Goal: Task Accomplishment & Management: Complete application form

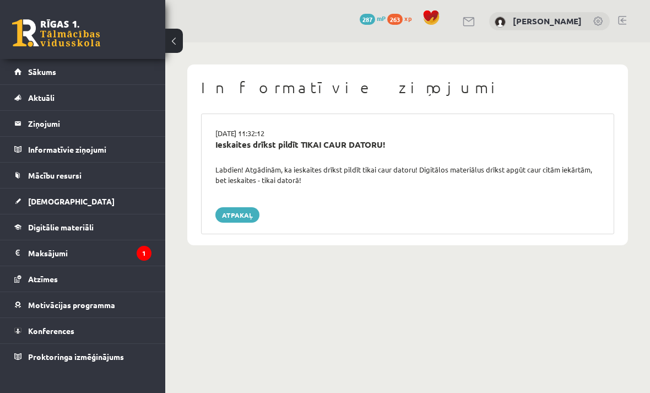
click at [53, 203] on span "[DEMOGRAPHIC_DATA]" at bounding box center [71, 201] width 87 height 10
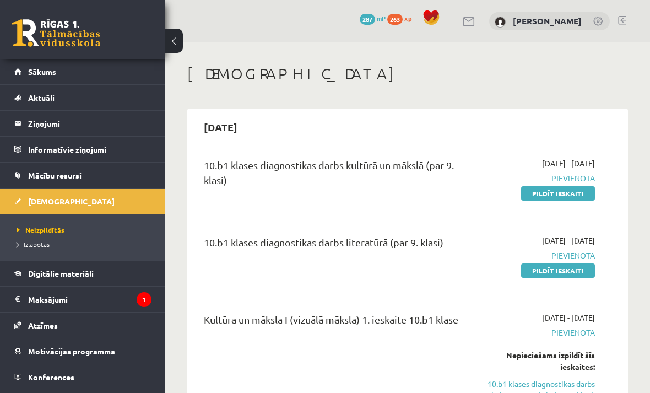
click at [579, 196] on link "Pildīt ieskaiti" at bounding box center [558, 193] width 74 height 14
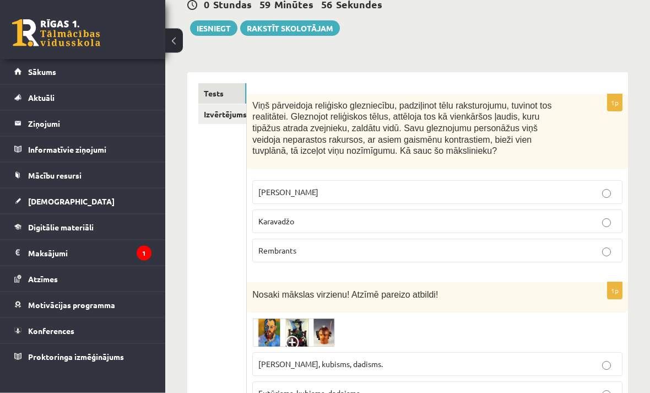
scroll to position [115, 0]
click at [237, 115] on link "Izvērtējums!" at bounding box center [222, 114] width 48 height 20
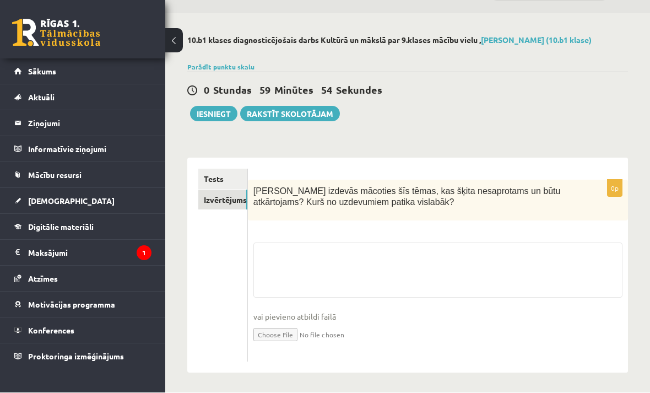
scroll to position [29, 0]
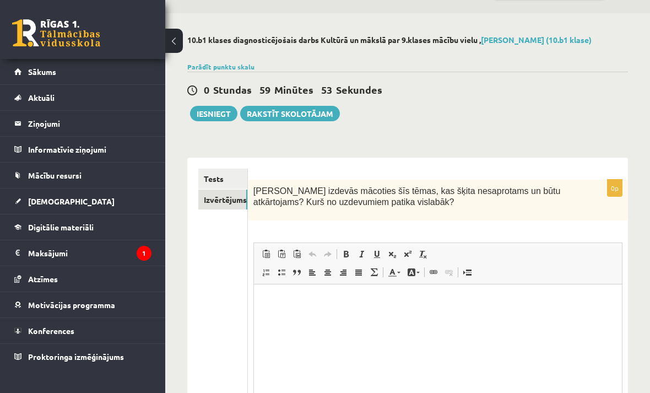
click at [222, 182] on link "Tests" at bounding box center [222, 179] width 49 height 20
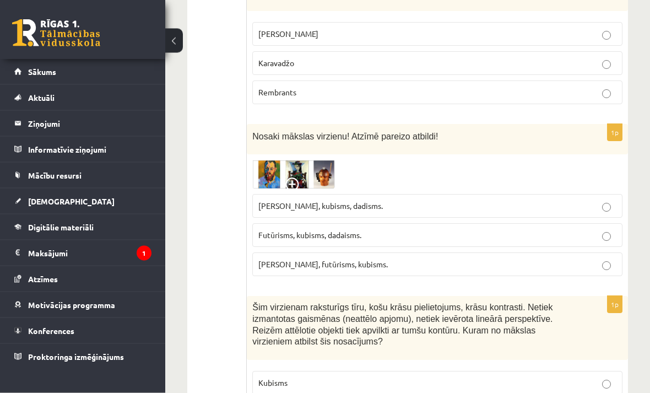
scroll to position [273, 0]
click at [285, 175] on img at bounding box center [293, 174] width 83 height 29
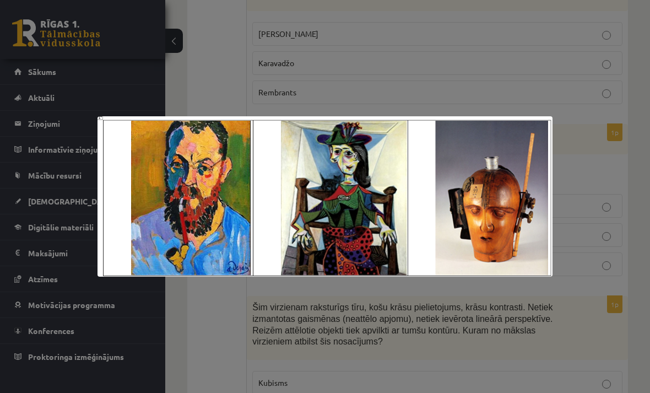
click at [534, 342] on div at bounding box center [325, 196] width 650 height 393
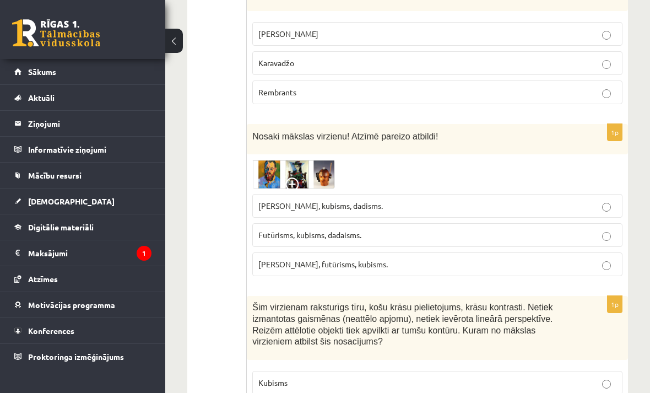
click at [311, 173] on img at bounding box center [293, 174] width 83 height 29
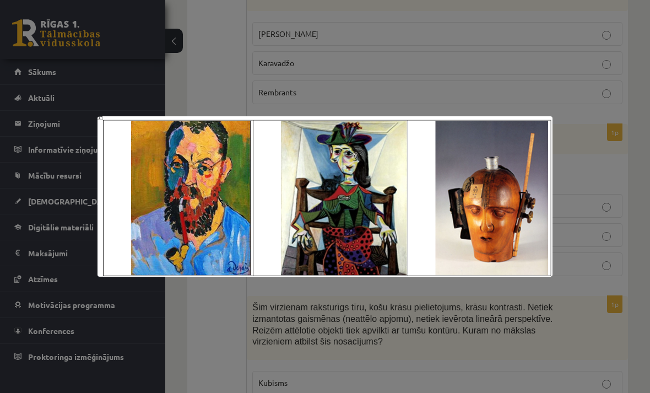
click at [474, 338] on div at bounding box center [325, 196] width 650 height 393
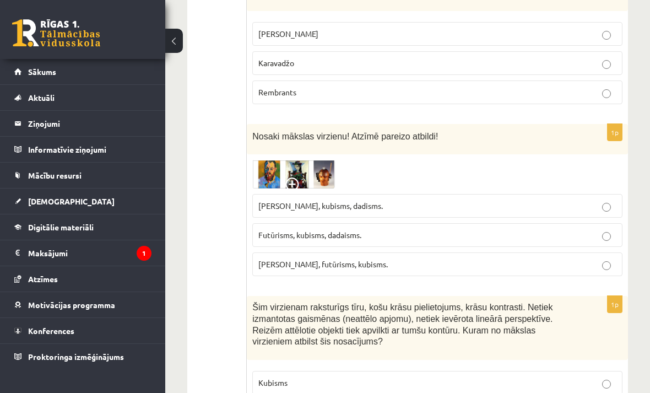
click at [292, 173] on img at bounding box center [293, 174] width 83 height 29
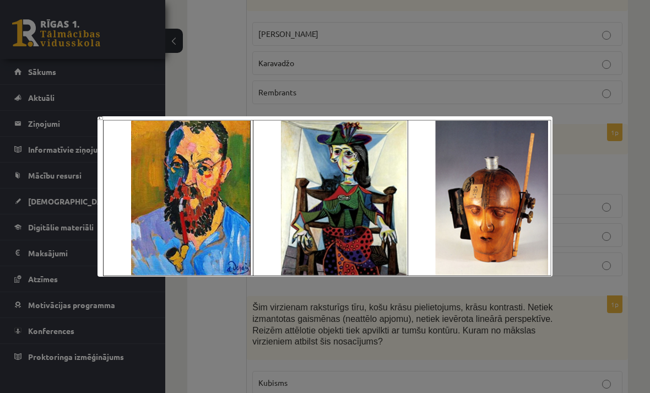
click at [526, 355] on div at bounding box center [325, 196] width 650 height 393
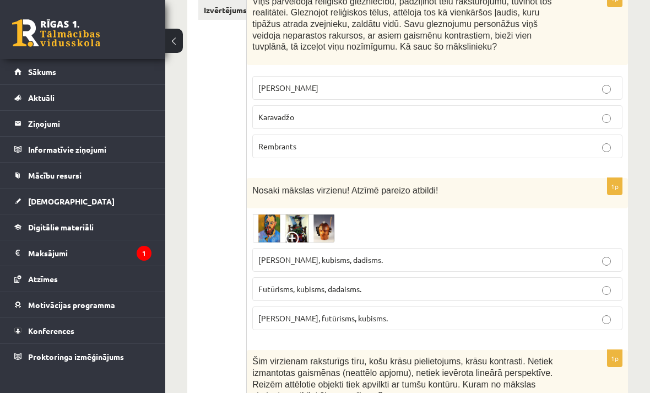
scroll to position [219, 0]
click at [307, 235] on img at bounding box center [293, 227] width 83 height 29
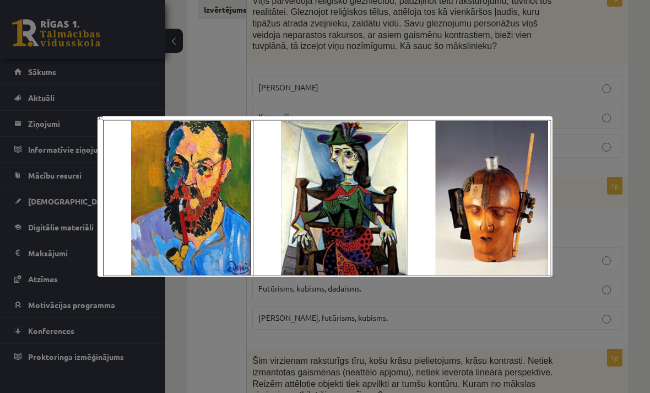
click at [499, 355] on div at bounding box center [325, 196] width 650 height 393
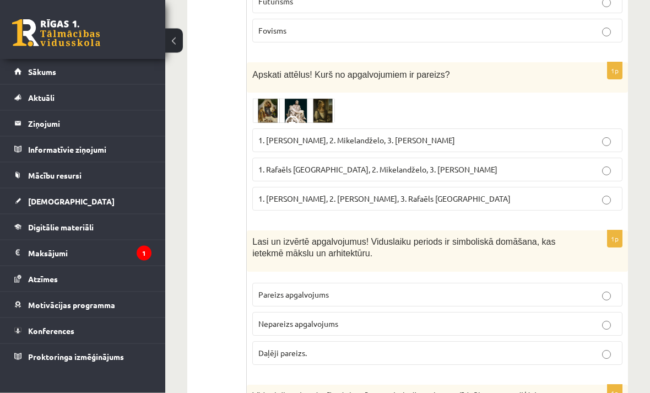
scroll to position [683, 0]
click at [282, 107] on img at bounding box center [293, 110] width 83 height 25
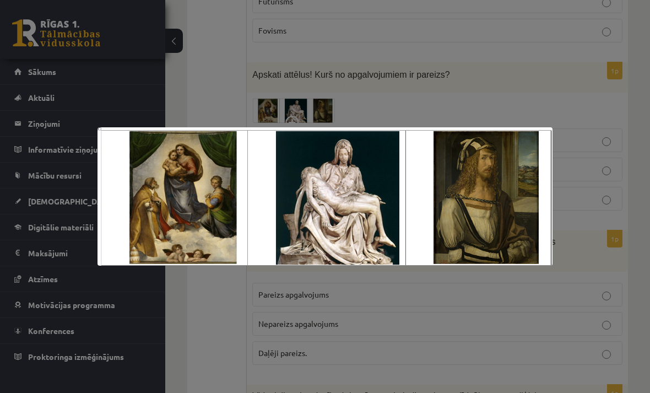
click at [395, 327] on div at bounding box center [325, 196] width 650 height 393
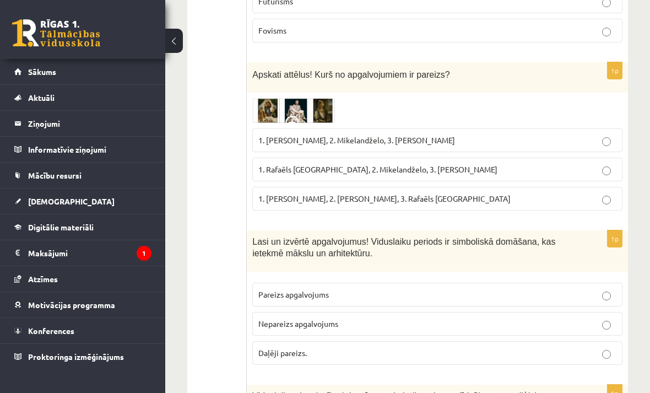
click at [277, 111] on img at bounding box center [293, 110] width 83 height 25
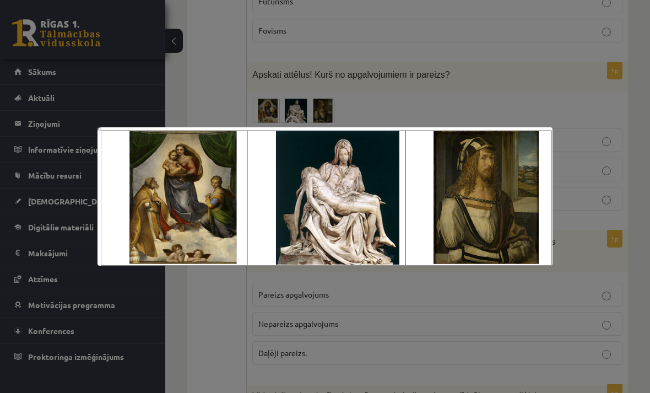
click at [167, 241] on img at bounding box center [325, 196] width 455 height 139
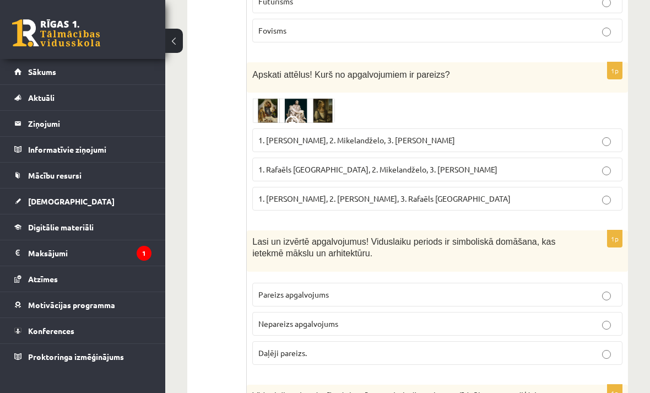
click at [302, 107] on img at bounding box center [293, 110] width 83 height 25
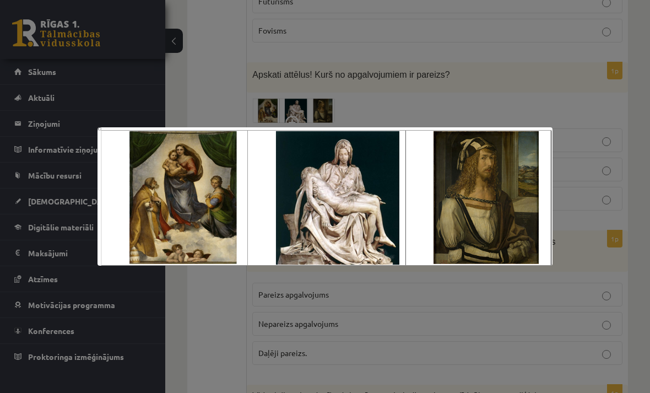
scroll to position [694, 0]
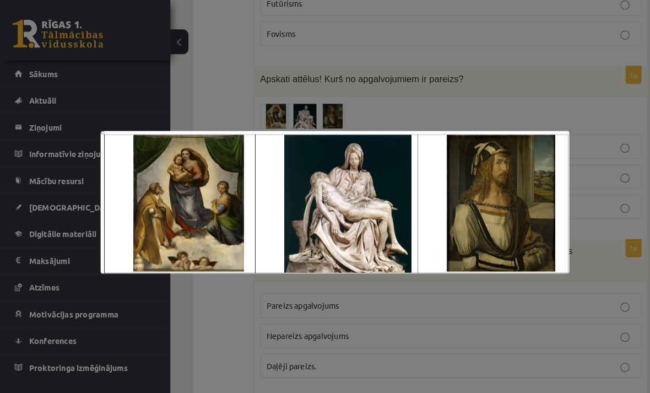
click at [224, 347] on div at bounding box center [325, 196] width 650 height 393
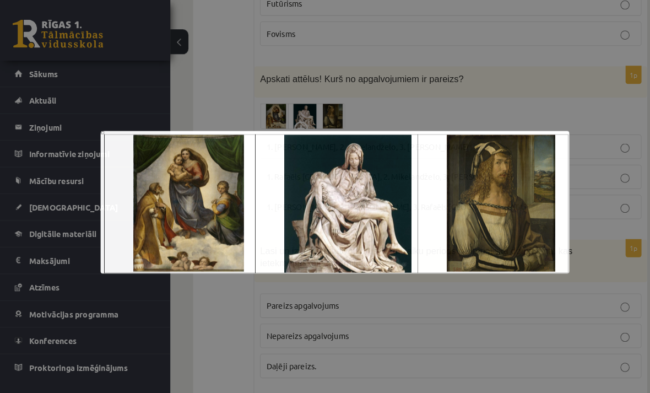
scroll to position [682, 0]
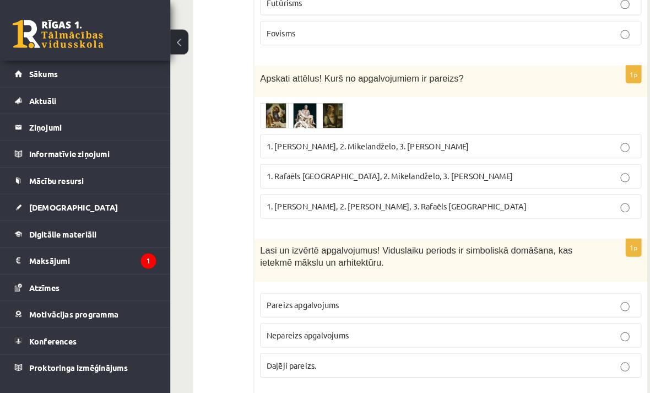
click at [294, 112] on img at bounding box center [293, 112] width 83 height 25
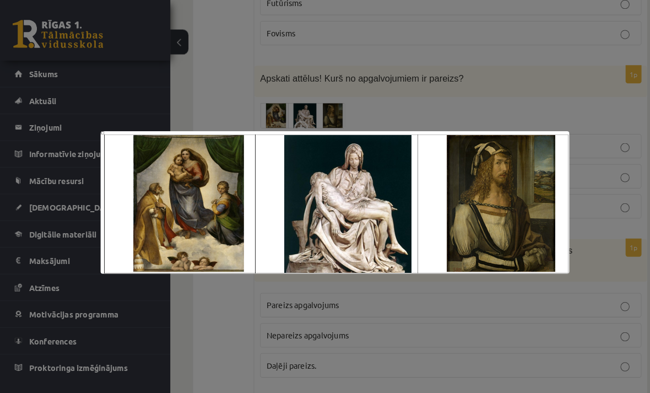
click at [430, 326] on div at bounding box center [325, 196] width 650 height 393
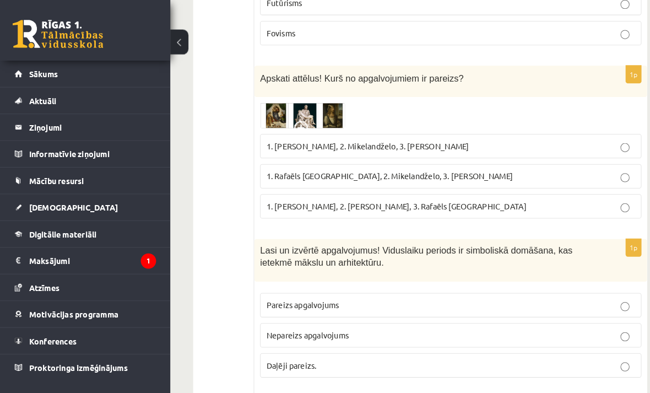
click at [598, 143] on p "1. Leonardo da Vinči, 2. Mikelandželo, 3. Albrehts Dīrers" at bounding box center [437, 142] width 358 height 12
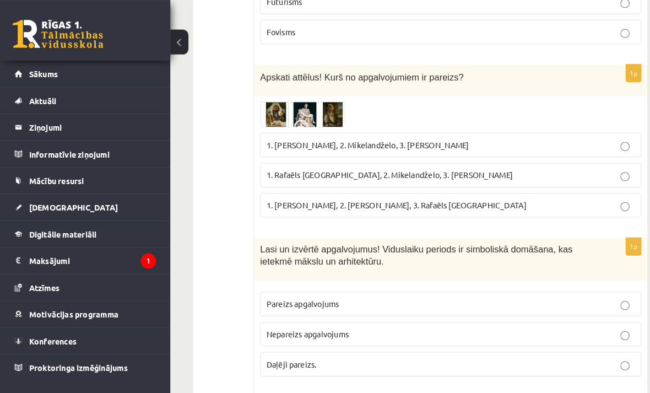
scroll to position [683, 0]
click at [265, 120] on img at bounding box center [293, 111] width 83 height 25
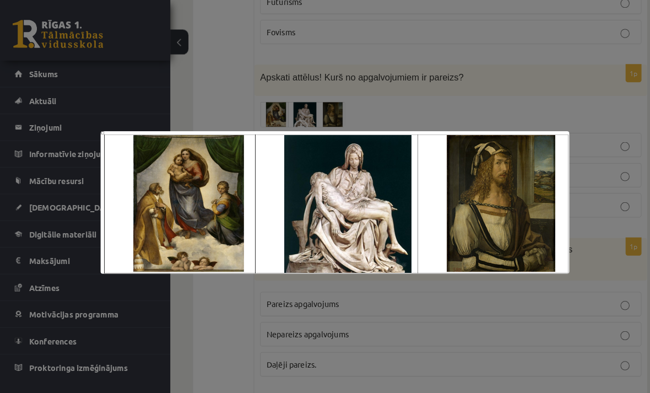
click at [409, 322] on div at bounding box center [325, 196] width 650 height 393
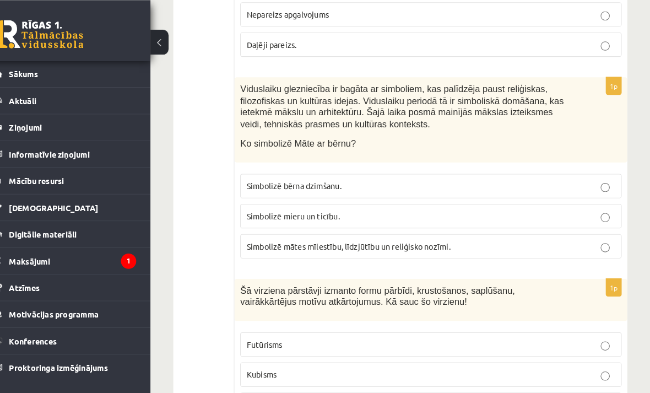
scroll to position [993, 0]
click at [591, 233] on p "Simbolizē mātes mīlestību, līdzjūtību un reliģisko nozīmi." at bounding box center [437, 239] width 358 height 12
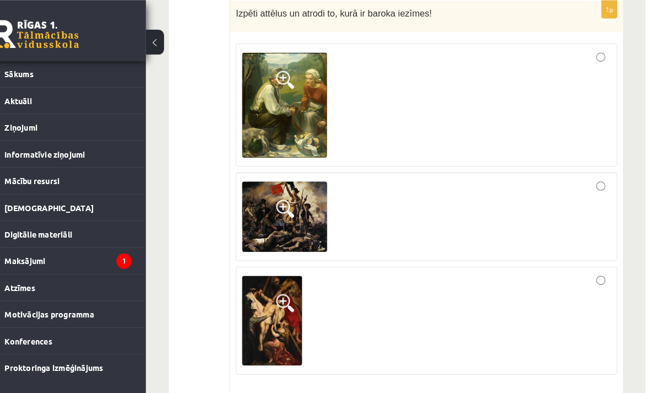
scroll to position [1416, 0]
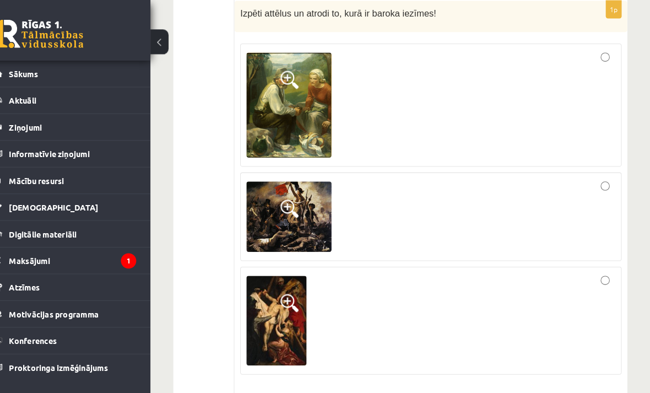
click at [286, 107] on img at bounding box center [299, 102] width 83 height 102
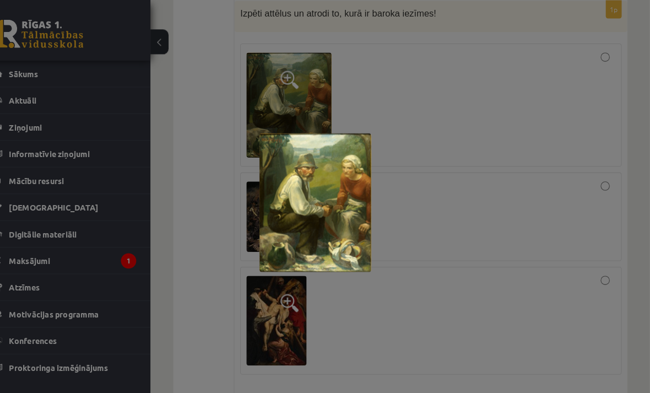
click at [464, 175] on div at bounding box center [325, 196] width 650 height 393
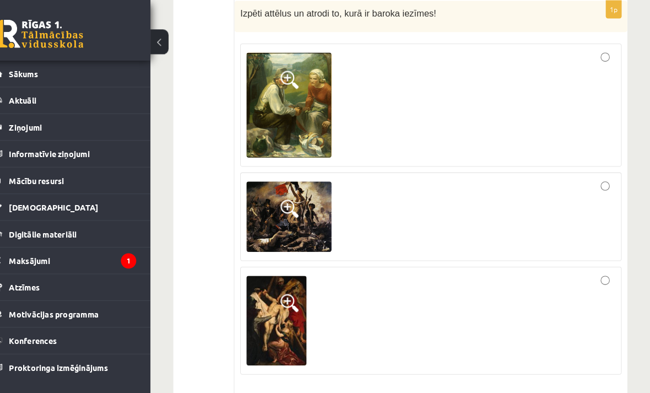
click at [292, 204] on img at bounding box center [299, 210] width 83 height 68
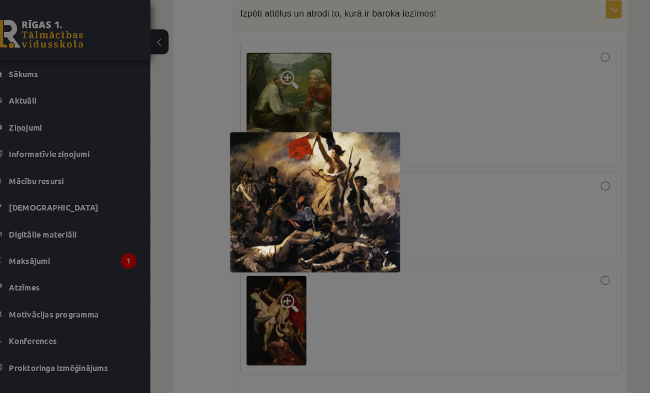
click at [488, 193] on div at bounding box center [325, 196] width 650 height 393
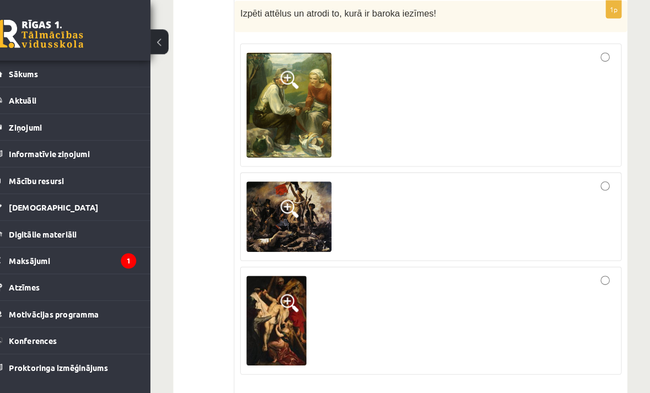
click at [258, 304] on img at bounding box center [287, 311] width 58 height 87
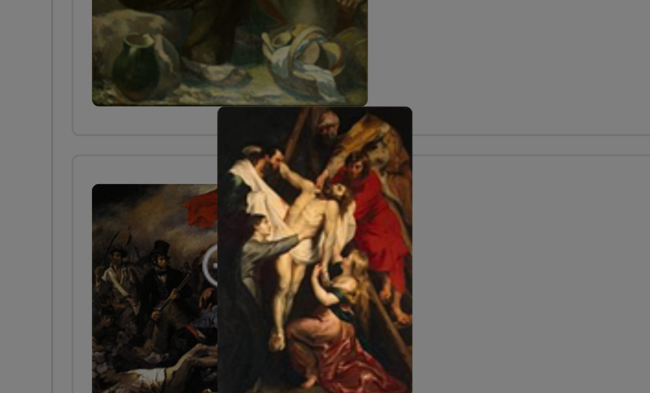
click at [145, 74] on div at bounding box center [325, 196] width 650 height 393
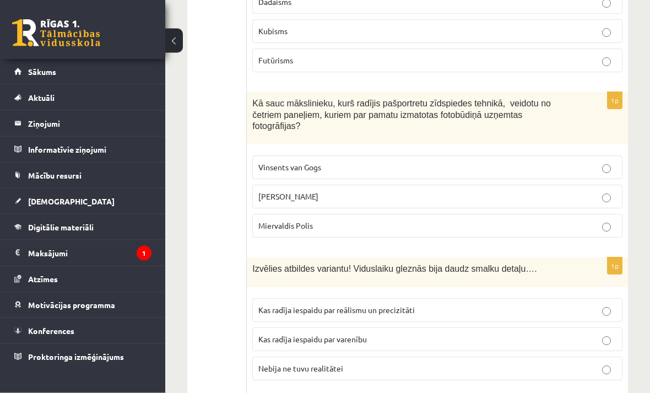
scroll to position [2050, 0]
click at [609, 190] on p "Endijs Vorhols" at bounding box center [437, 196] width 358 height 12
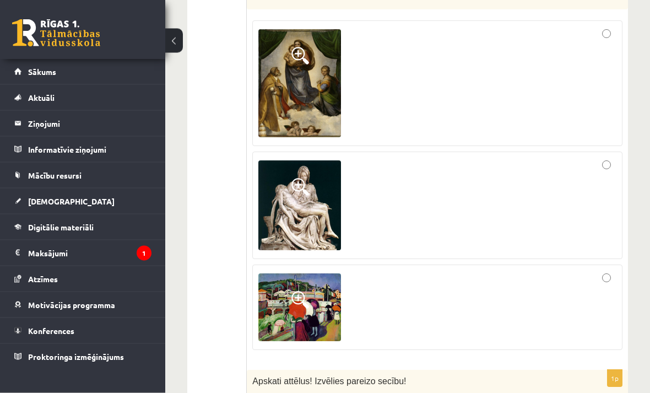
scroll to position [3125, 0]
click at [302, 291] on span at bounding box center [300, 300] width 18 height 18
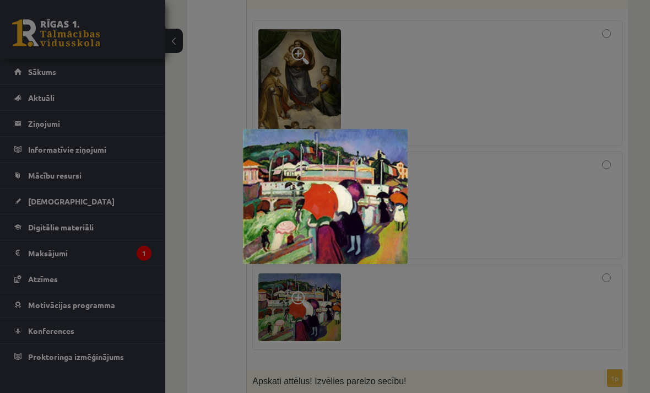
click at [388, 326] on div at bounding box center [325, 196] width 650 height 393
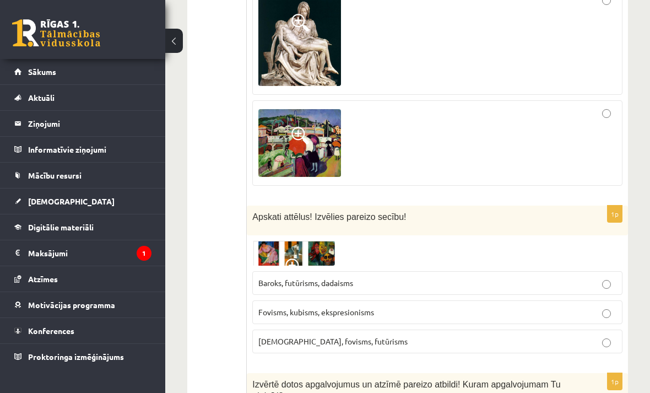
scroll to position [3296, 0]
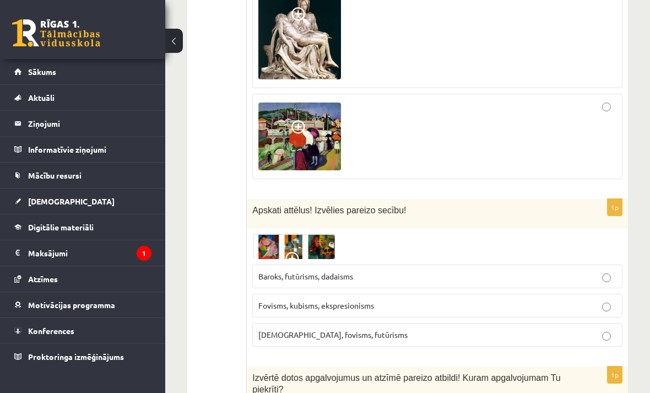
click at [288, 234] on img at bounding box center [293, 246] width 83 height 25
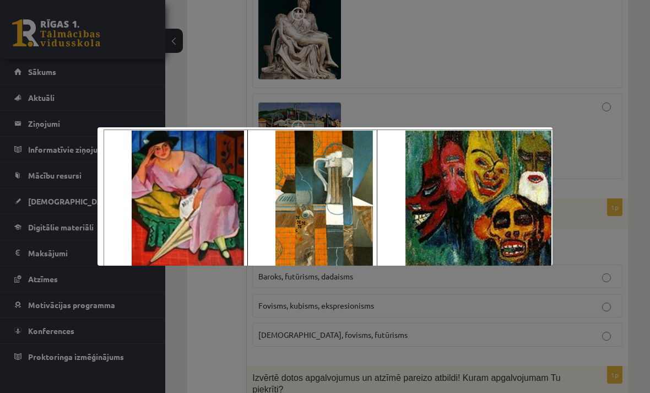
click at [399, 367] on div at bounding box center [325, 196] width 650 height 393
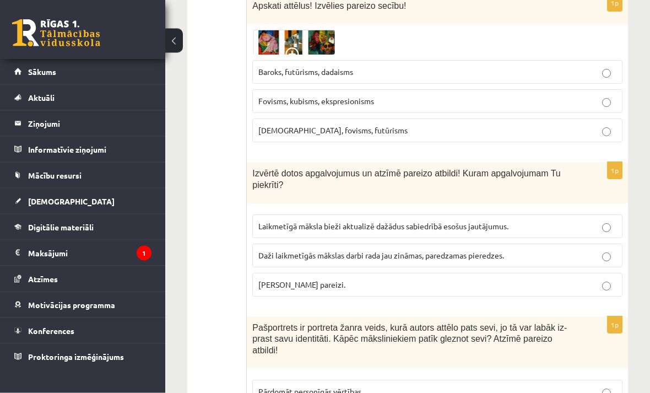
scroll to position [3500, 0]
click at [617, 214] on label "Laikmetīgā māksla bieži aktualizē dažādus sabiedrībā esošus jautājumus." at bounding box center [437, 226] width 370 height 24
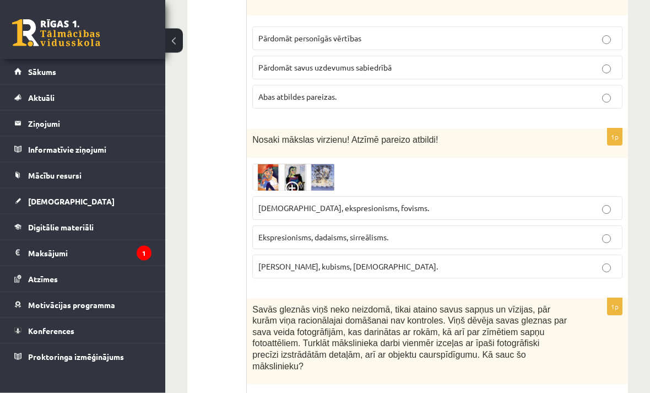
scroll to position [3853, 0]
click at [280, 164] on img at bounding box center [293, 177] width 83 height 27
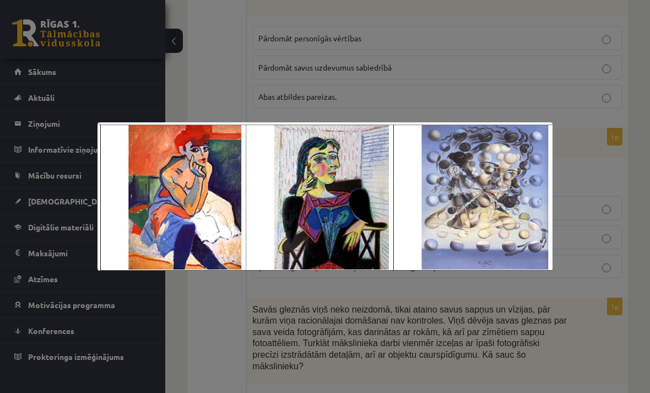
click at [233, 349] on div at bounding box center [325, 196] width 650 height 393
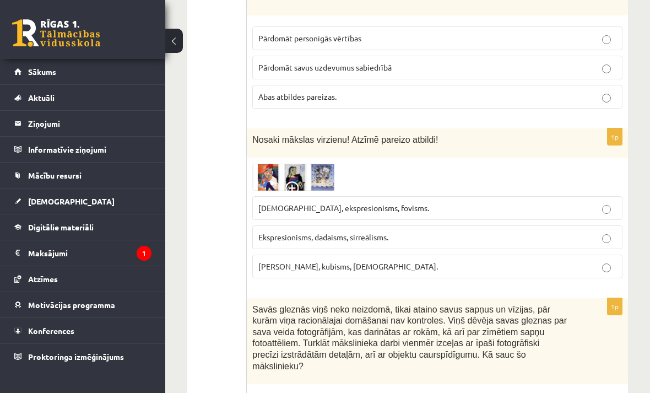
click at [613, 261] on p "Fovisms, kubisms, sirreālisms." at bounding box center [437, 267] width 358 height 12
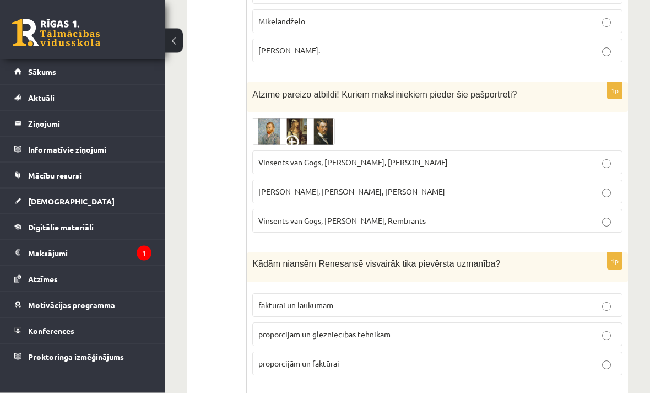
scroll to position [5050, 0]
click at [296, 117] on img at bounding box center [293, 131] width 83 height 28
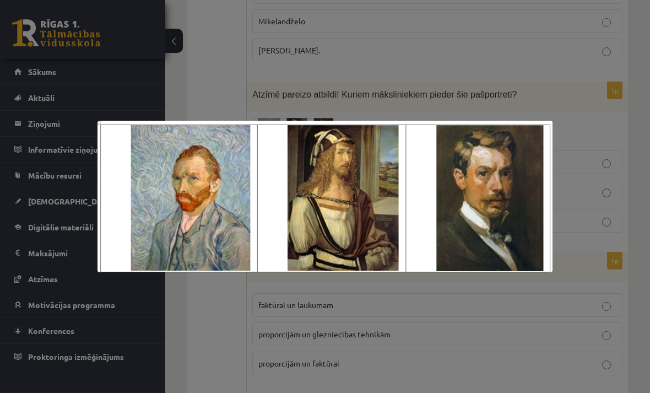
click at [458, 329] on div at bounding box center [325, 196] width 650 height 393
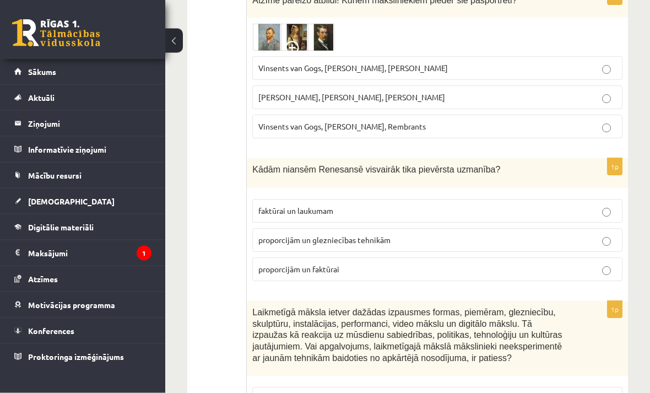
scroll to position [5173, 0]
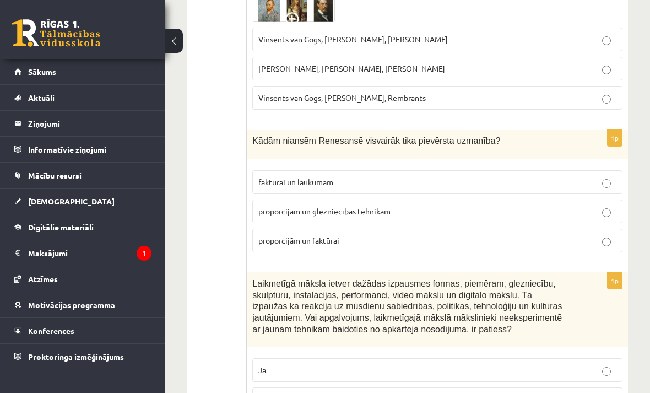
click at [614, 392] on div "1p Laikmetīgā māksla ietver dažādas izpausmes formas, piemēram, glezniecību, sk…" at bounding box center [437, 346] width 381 height 148
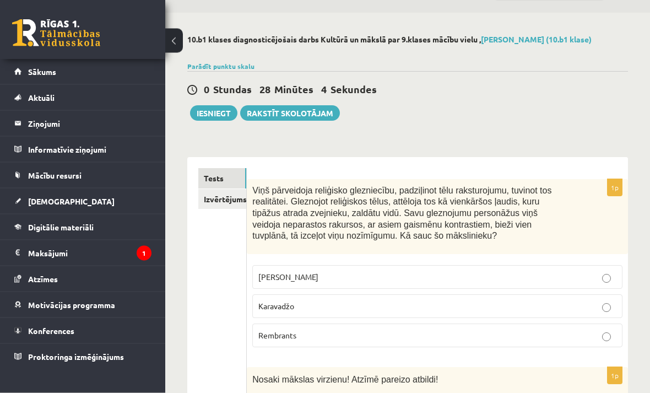
scroll to position [0, 0]
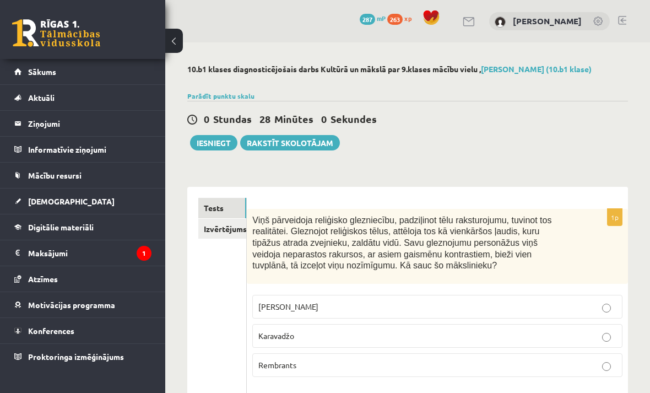
click at [235, 228] on link "Izvērtējums!" at bounding box center [222, 229] width 48 height 20
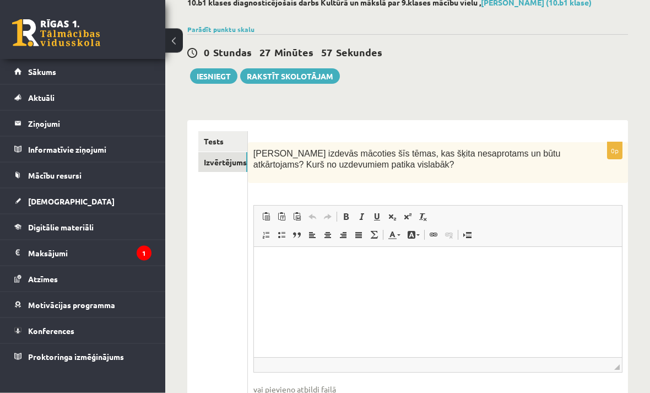
scroll to position [105, 0]
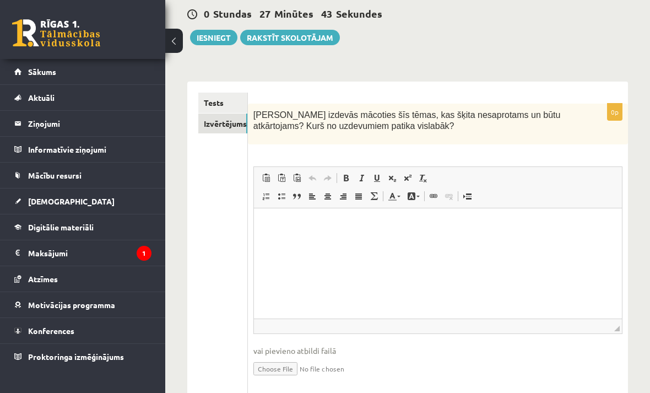
click at [393, 242] on html at bounding box center [437, 225] width 368 height 34
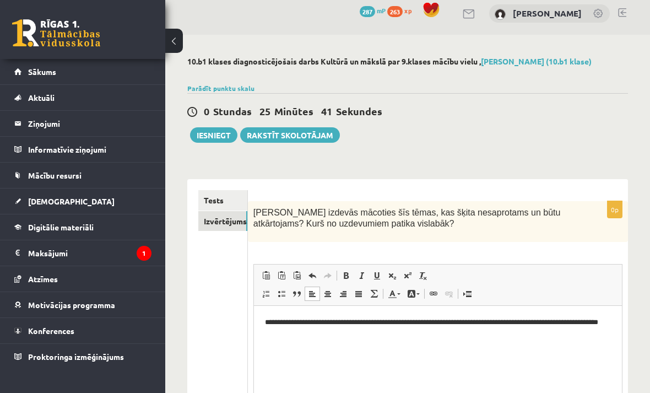
scroll to position [0, 0]
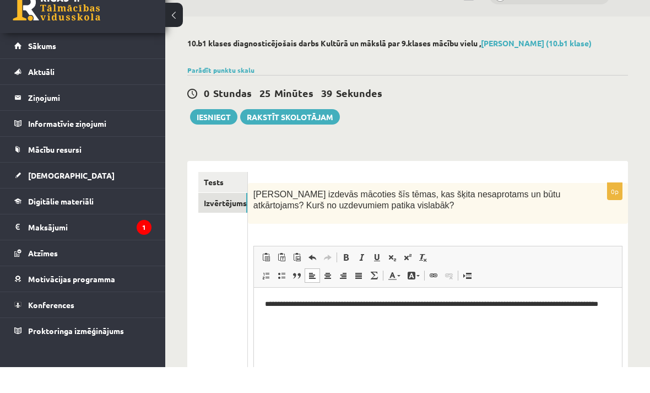
click at [227, 135] on button "Iesniegt" at bounding box center [213, 142] width 47 height 15
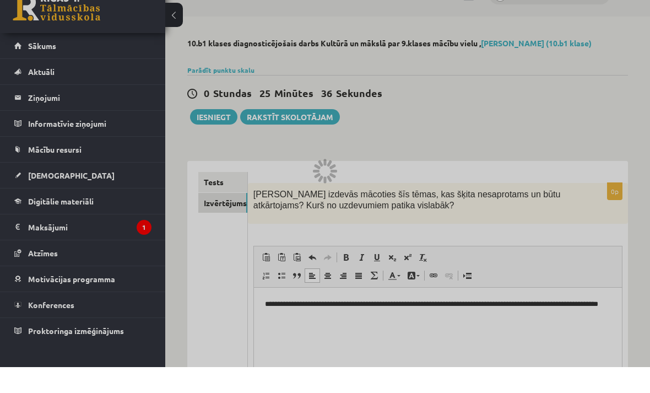
scroll to position [26, 0]
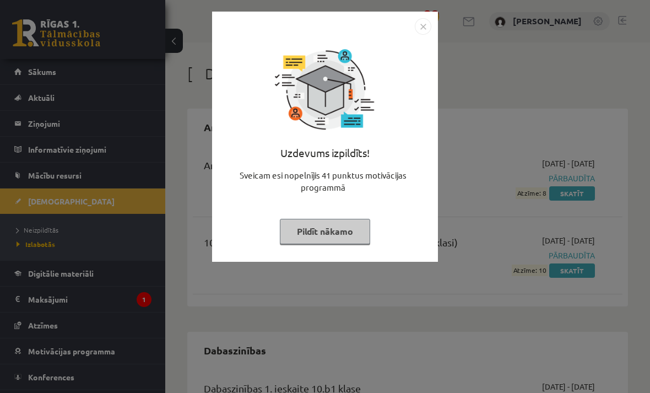
click at [348, 229] on button "Pildīt nākamo" at bounding box center [325, 231] width 90 height 25
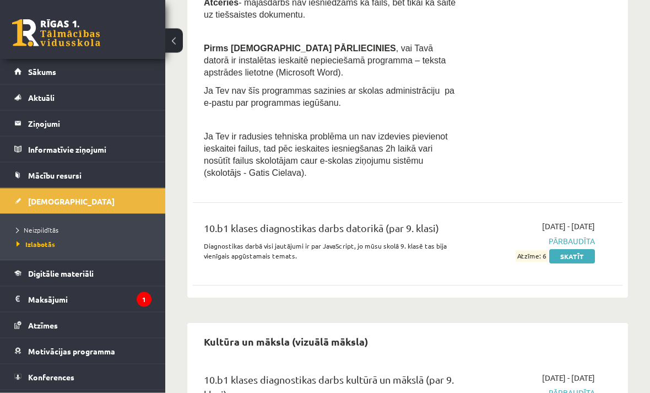
scroll to position [704, 0]
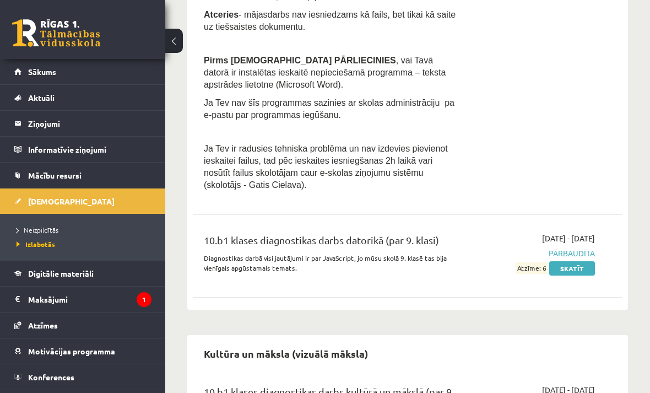
click at [33, 205] on span "[DEMOGRAPHIC_DATA]" at bounding box center [71, 201] width 87 height 10
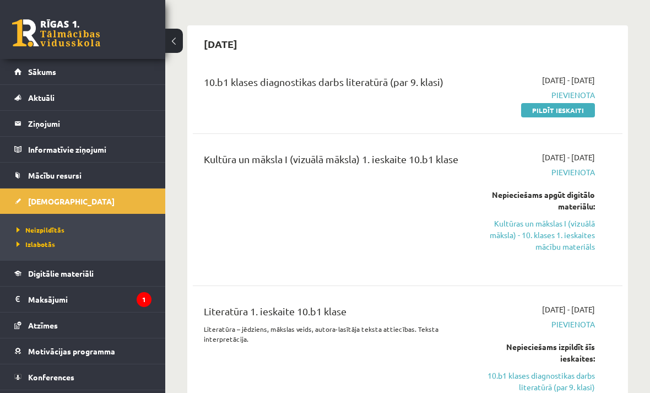
scroll to position [84, 0]
click at [543, 108] on link "Pildīt ieskaiti" at bounding box center [558, 109] width 74 height 14
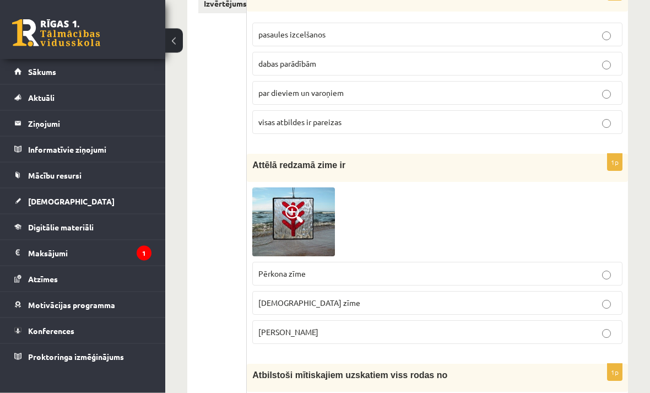
scroll to position [225, 0]
click at [316, 219] on img at bounding box center [293, 221] width 83 height 68
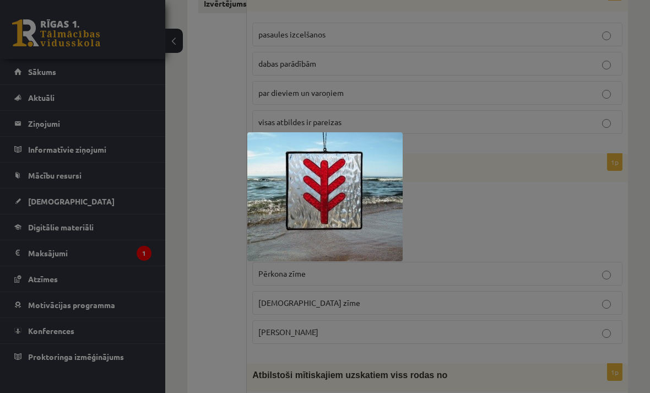
click at [582, 285] on div at bounding box center [325, 196] width 650 height 393
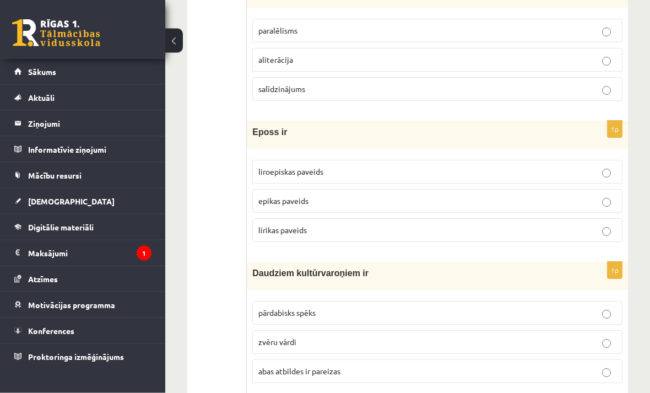
scroll to position [1964, 0]
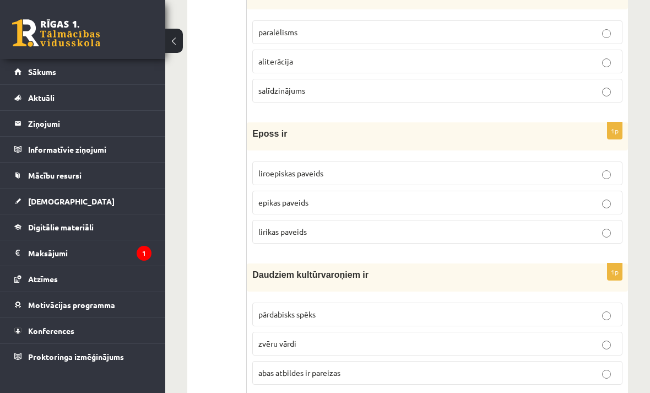
click at [609, 197] on p "epikas paveids" at bounding box center [437, 203] width 358 height 12
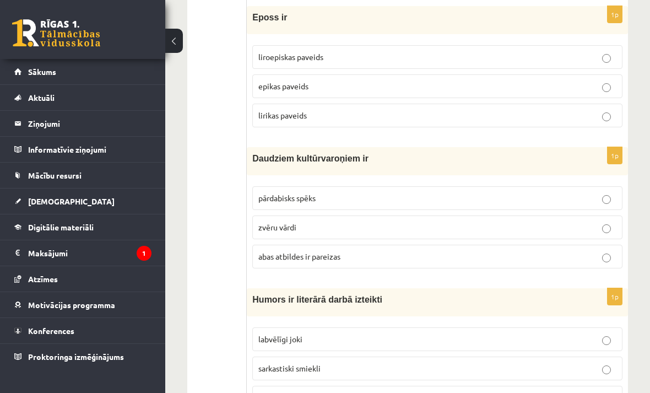
scroll to position [2080, 0]
click at [595, 195] on p "pārdabisks spēks" at bounding box center [437, 199] width 358 height 12
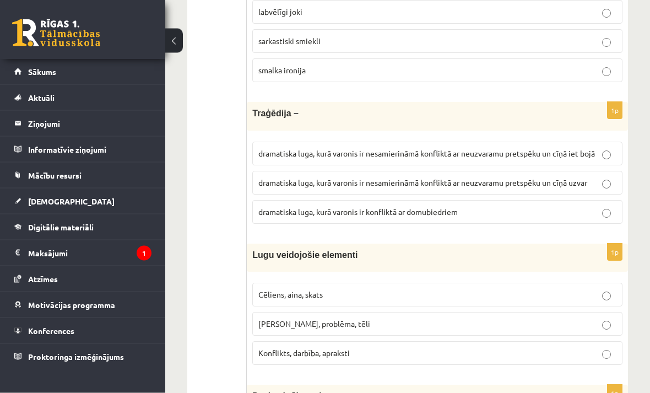
scroll to position [2408, 0]
click at [612, 148] on p "dramatiska luga, kurā varonis ir nesamierināmā konfliktā ar neuzvaramu pretspēk…" at bounding box center [437, 154] width 358 height 12
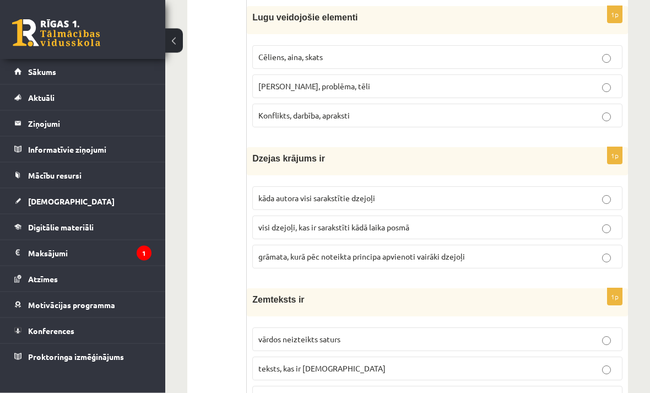
scroll to position [2647, 0]
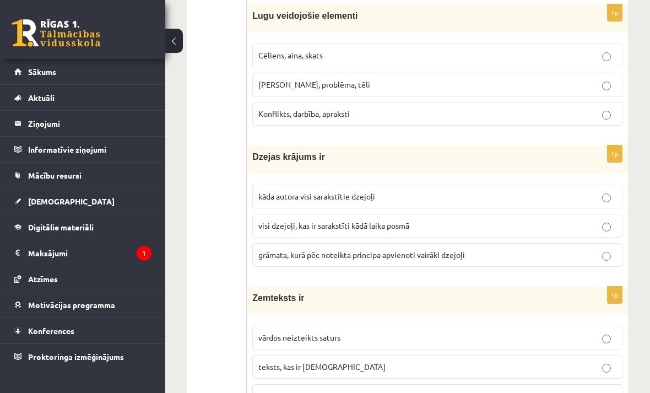
click at [608, 249] on p "grāmata, kurā pēc noteikta principa apvienoti vairāki dzejoļi" at bounding box center [437, 255] width 358 height 12
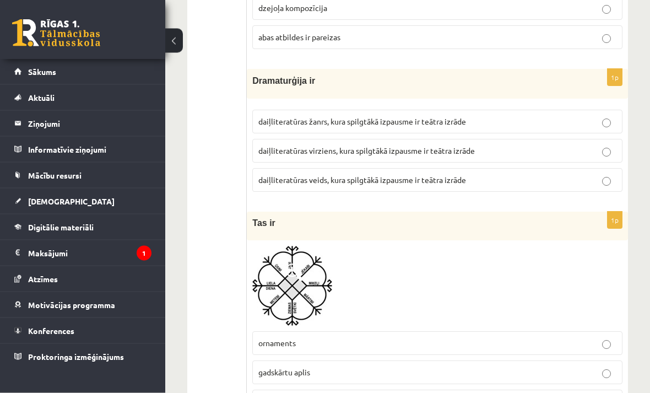
scroll to position [3458, 0]
click at [606, 180] on label "daiļliteratūras veids, kura spilgtākā izpausme ir teātra izrāde" at bounding box center [437, 180] width 370 height 24
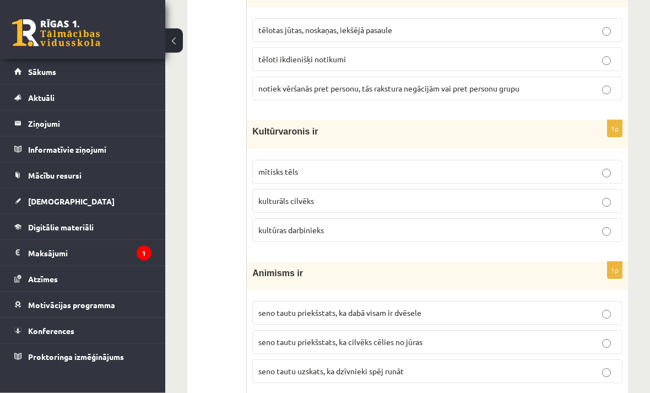
scroll to position [4194, 0]
click at [601, 170] on label "mītisks tēls" at bounding box center [437, 172] width 370 height 24
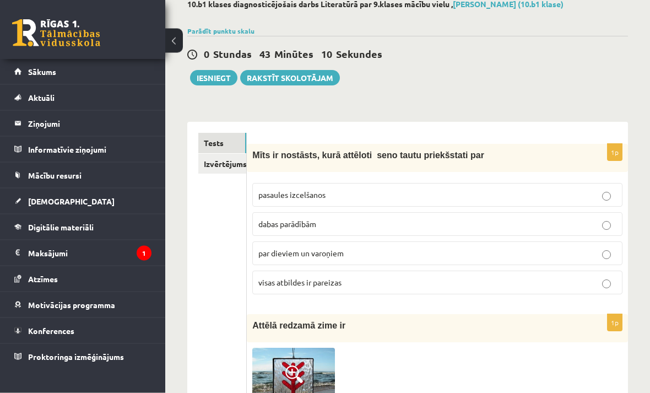
scroll to position [0, 0]
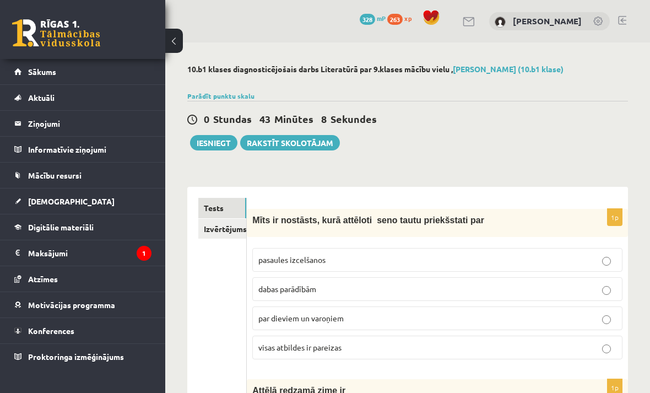
click at [217, 233] on link "Izvērtējums!" at bounding box center [222, 229] width 48 height 20
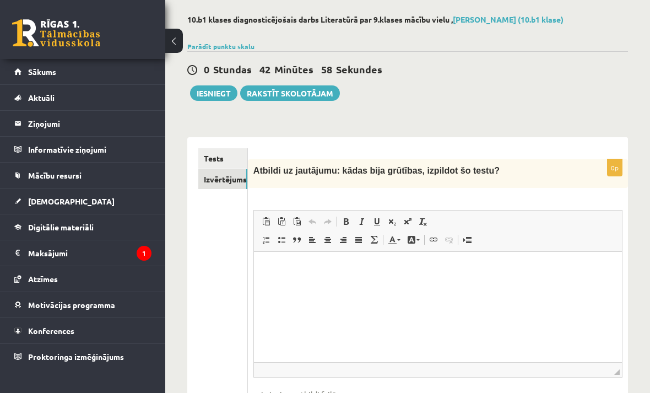
scroll to position [52, 0]
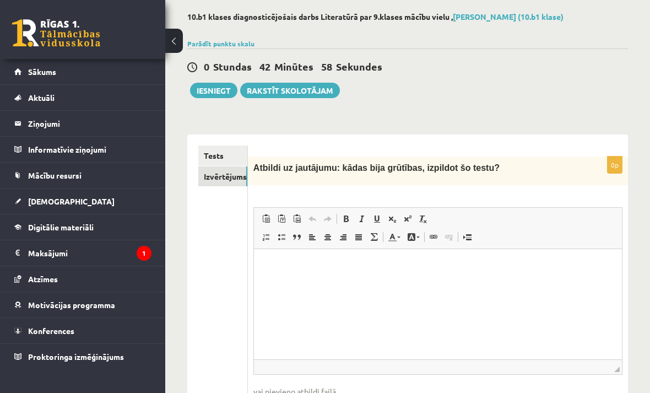
click at [455, 283] on html at bounding box center [437, 266] width 368 height 34
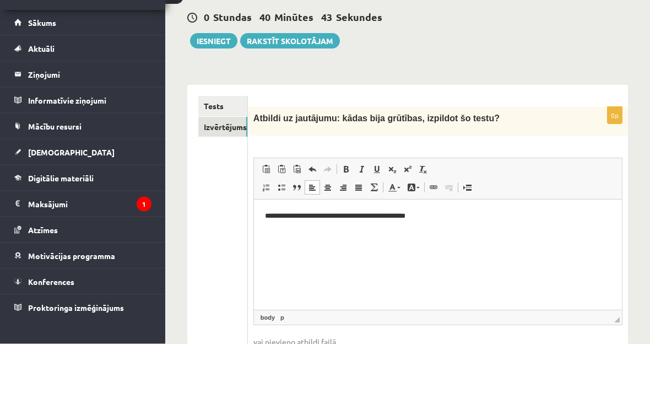
click at [231, 83] on button "Iesniegt" at bounding box center [213, 90] width 47 height 15
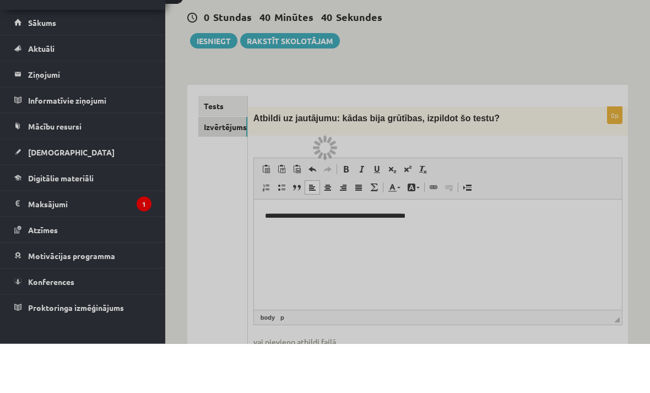
scroll to position [129, 0]
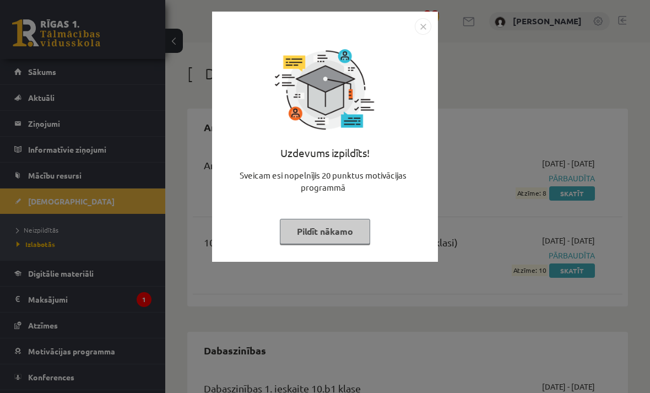
click at [354, 229] on button "Pildīt nākamo" at bounding box center [325, 231] width 90 height 25
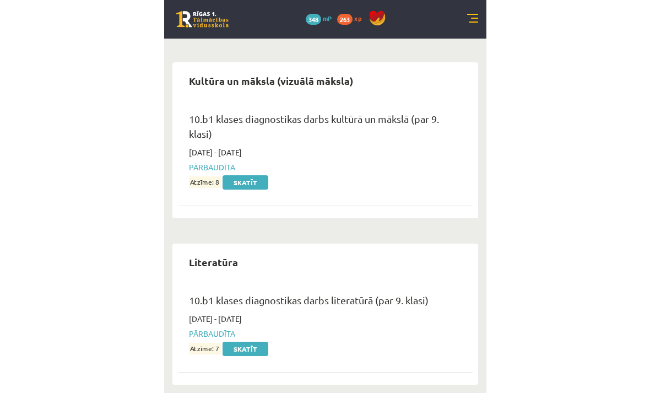
scroll to position [926, 0]
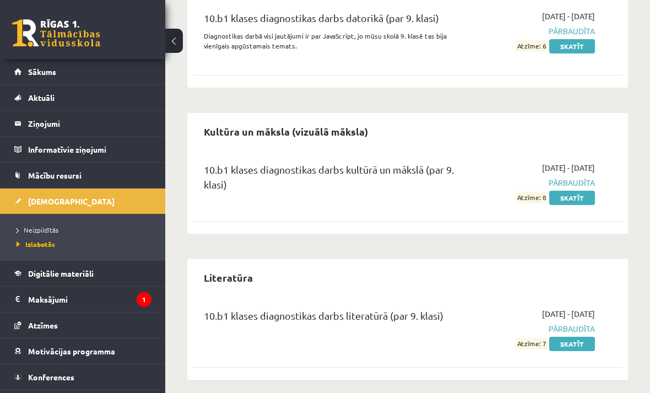
click at [46, 234] on link "Neizpildītās" at bounding box center [86, 230] width 138 height 10
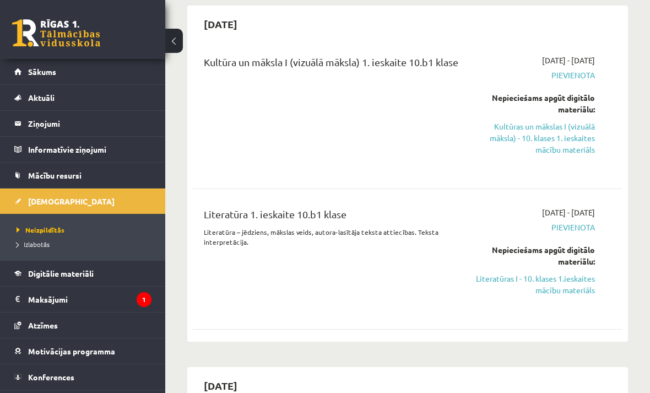
scroll to position [141, 0]
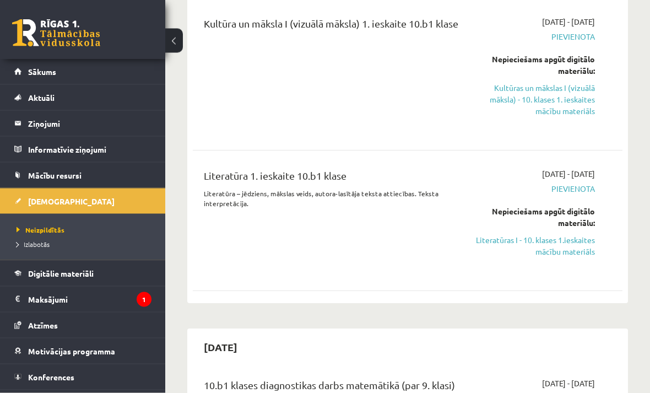
click at [542, 251] on link "Literatūras I - 10. klases 1.ieskaites mācību materiāls" at bounding box center [535, 246] width 120 height 23
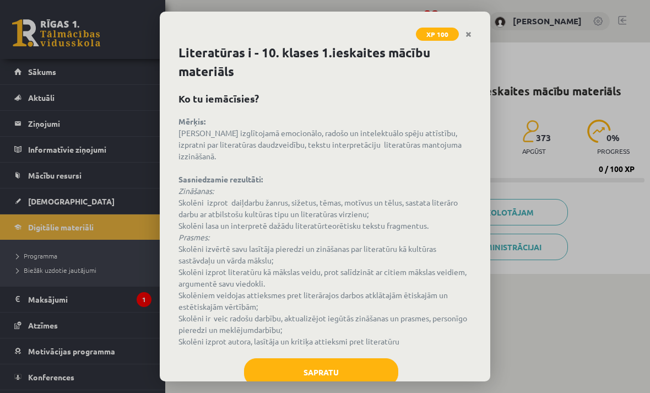
click at [360, 358] on button "Sapratu" at bounding box center [321, 372] width 154 height 28
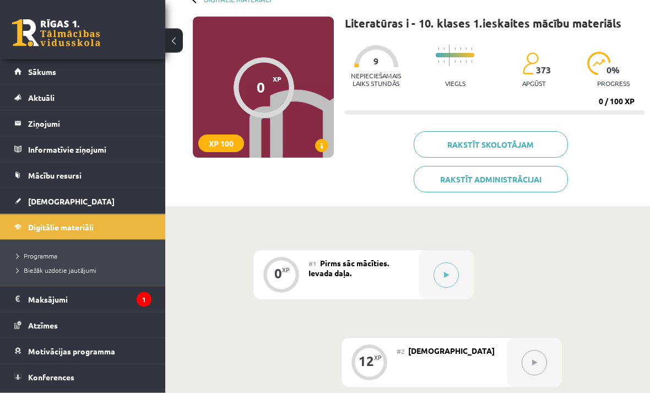
scroll to position [68, 0]
click at [444, 282] on button at bounding box center [446, 274] width 25 height 25
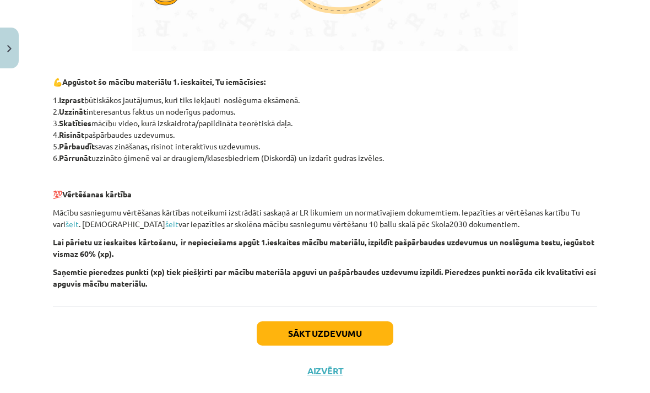
scroll to position [741, 0]
click at [372, 337] on button "Sākt uzdevumu" at bounding box center [325, 334] width 137 height 24
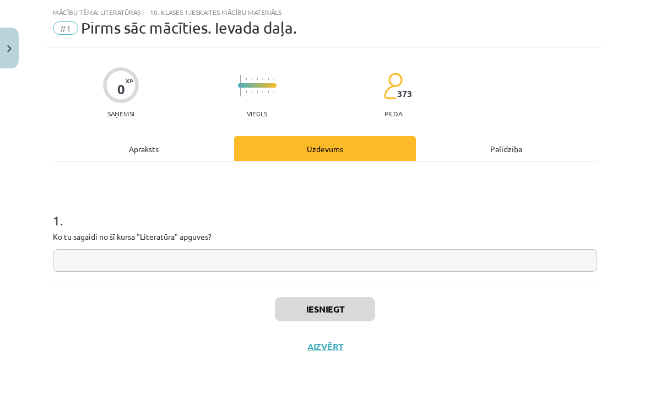
scroll to position [0, 0]
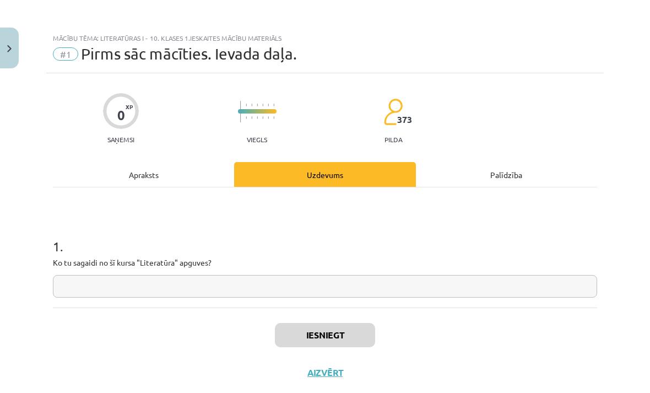
click at [174, 287] on input "text" at bounding box center [325, 286] width 544 height 23
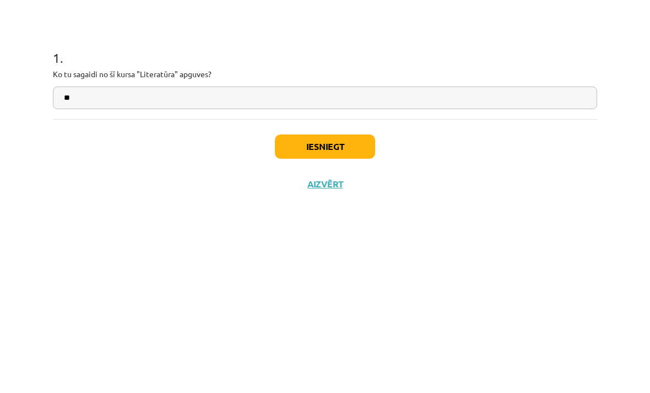
type input "*"
type input "**********"
click at [353, 323] on button "Iesniegt" at bounding box center [325, 335] width 100 height 24
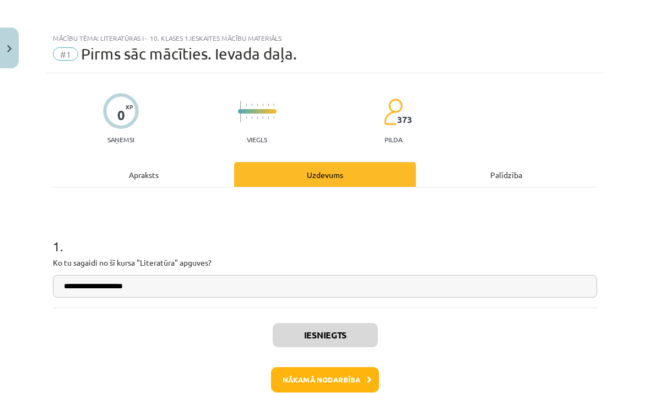
click at [305, 381] on button "Nākamā nodarbība" at bounding box center [325, 379] width 108 height 25
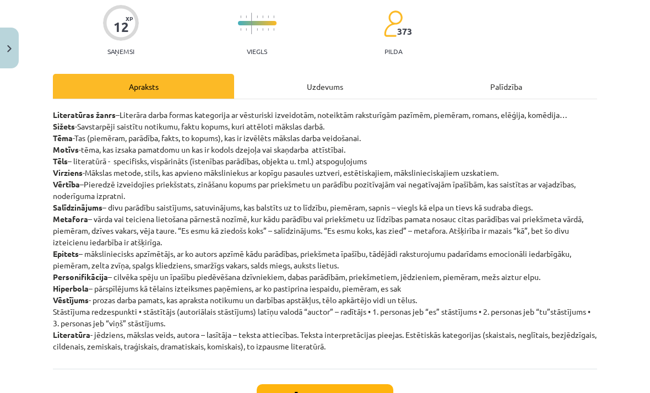
scroll to position [88, 0]
click at [332, 392] on button "Sākt uzdevumu" at bounding box center [325, 396] width 137 height 24
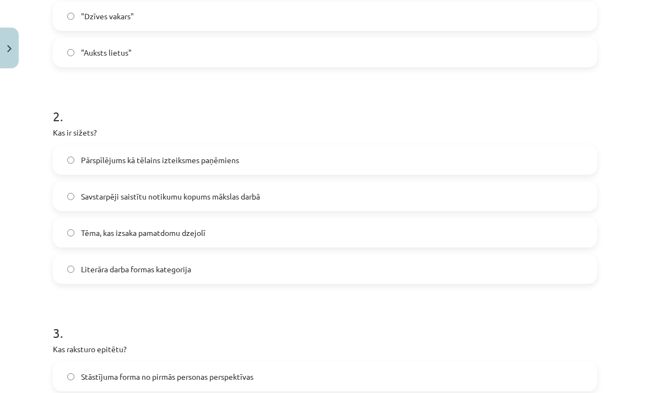
scroll to position [347, 0]
click at [390, 208] on label "Savstarpēji saistītu notikumu kopums mākslas darbā" at bounding box center [325, 196] width 542 height 28
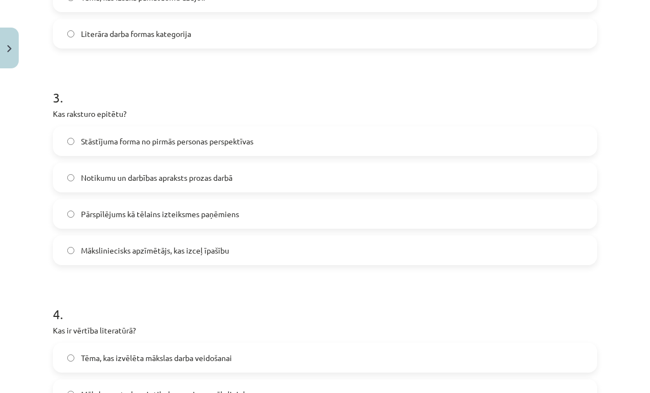
scroll to position [582, 0]
click at [342, 261] on label "Māksliniecisks apzīmētājs, kas izceļ īpašību" at bounding box center [325, 250] width 542 height 28
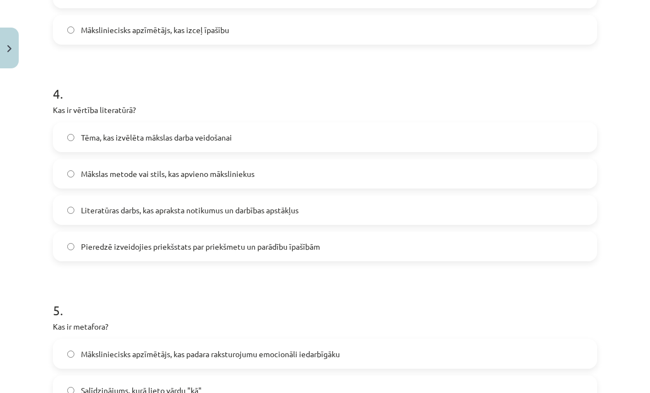
scroll to position [802, 0]
click at [413, 252] on label "Pieredzē izveidojies priekšstats par priekšmetu un parādību īpašībām" at bounding box center [325, 247] width 542 height 28
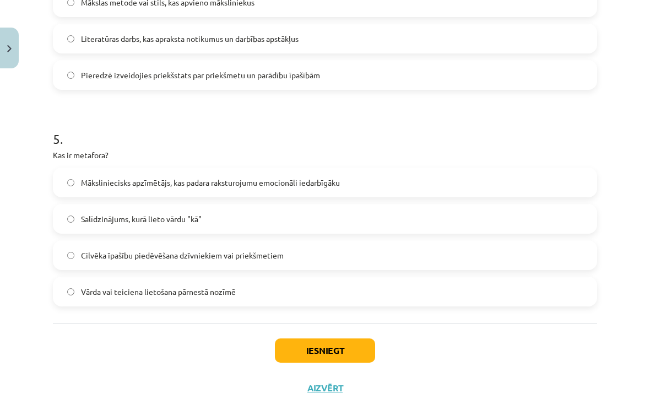
scroll to position [974, 0]
click at [80, 293] on label "Vārda vai teiciena lietošana pārnestā nozīmē" at bounding box center [325, 292] width 542 height 28
click at [336, 348] on button "Iesniegt" at bounding box center [325, 350] width 100 height 24
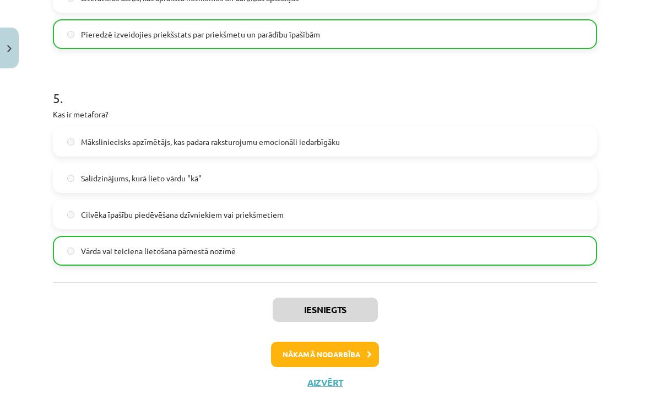
scroll to position [1013, 0]
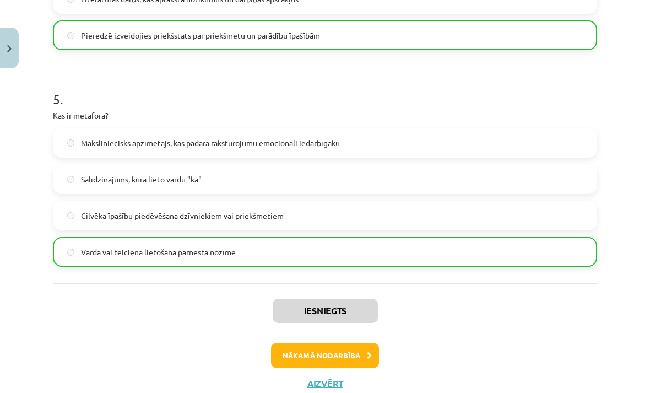
click at [308, 354] on button "Nākamā nodarbība" at bounding box center [325, 355] width 108 height 25
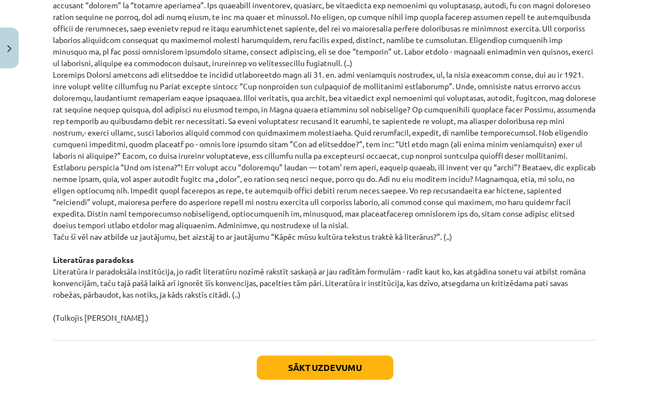
scroll to position [1118, 0]
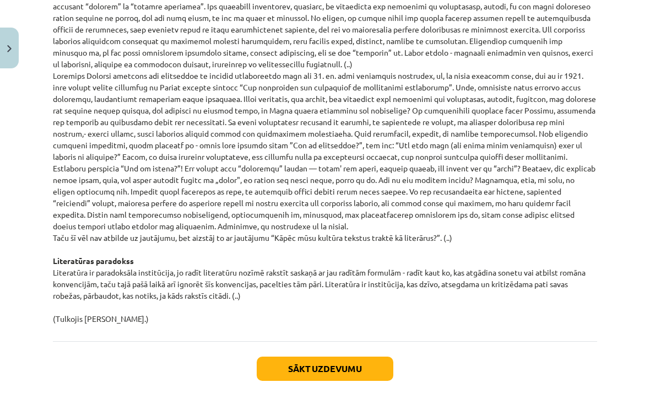
click at [366, 356] on button "Sākt uzdevumu" at bounding box center [325, 368] width 137 height 24
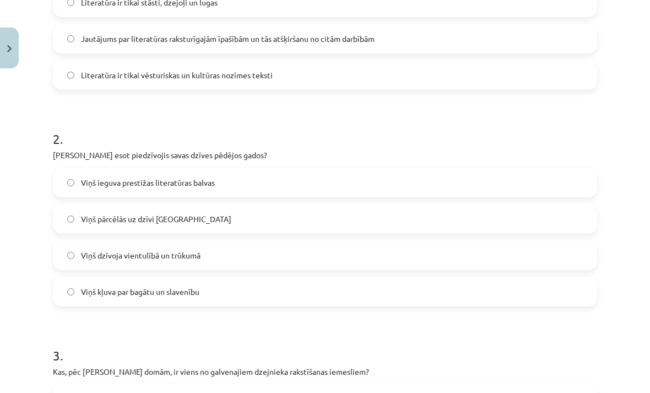
scroll to position [324, 0]
click at [363, 250] on label "Viņš dzīvoja vientulībā un trūkumā" at bounding box center [325, 255] width 542 height 28
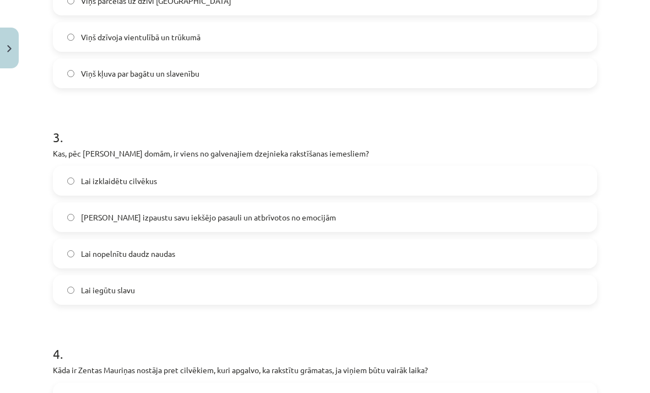
scroll to position [543, 0]
click at [418, 213] on label "Lai izpaustu savu iekšējo pasauli un atbrīvotos no emocijām" at bounding box center [325, 217] width 542 height 28
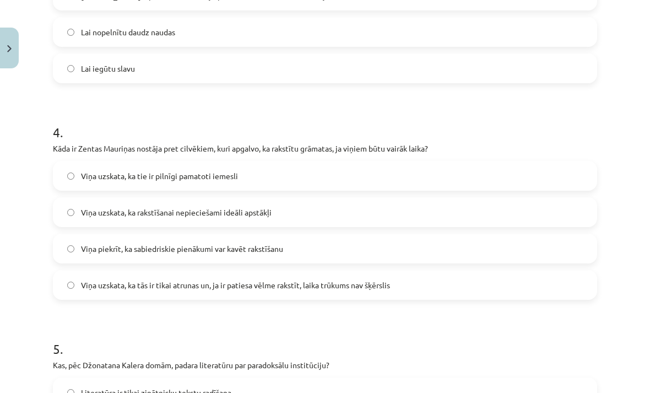
scroll to position [777, 0]
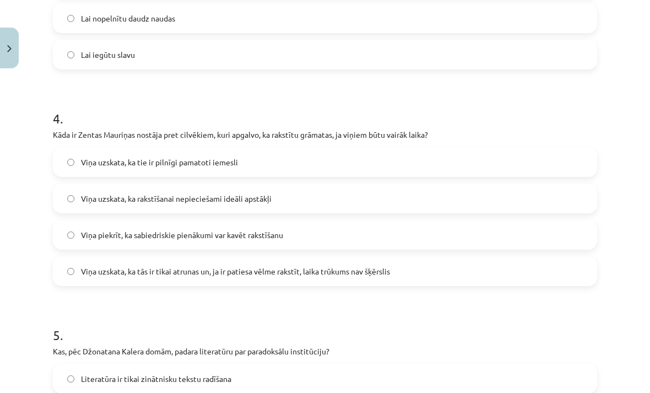
click at [169, 276] on span "Viņa uzskata, ka tās ir tikai atrunas un, ja ir patiesa vēlme rakstīt, laika tr…" at bounding box center [235, 272] width 309 height 12
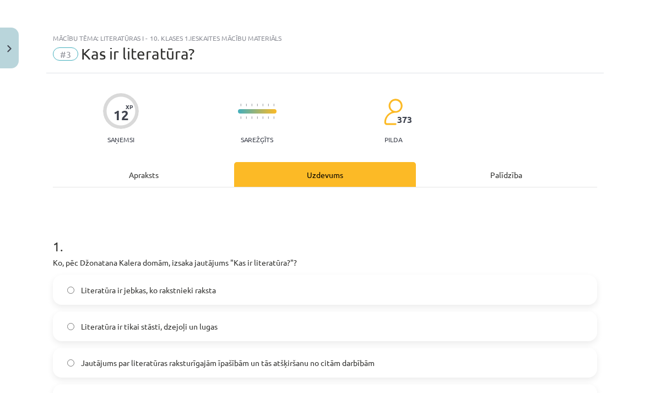
scroll to position [0, 0]
click at [192, 178] on div "Apraksts" at bounding box center [143, 174] width 181 height 25
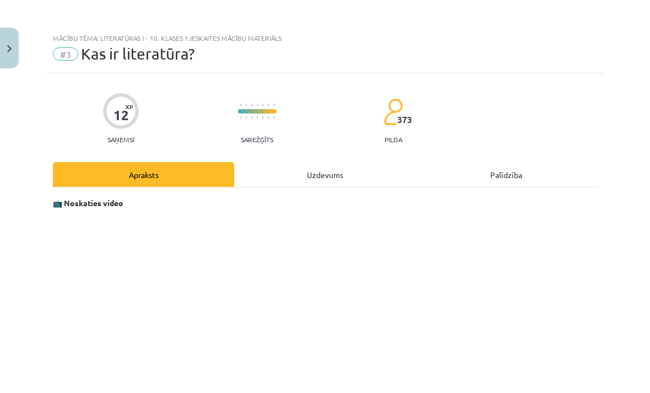
click at [368, 176] on div "Uzdevums" at bounding box center [324, 174] width 181 height 25
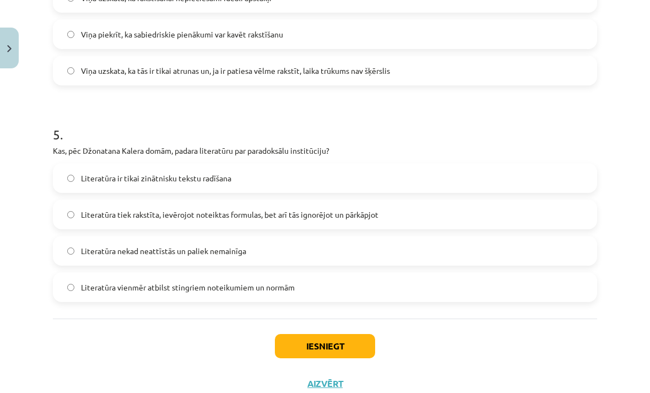
scroll to position [978, 0]
click at [333, 345] on button "Iesniegt" at bounding box center [325, 346] width 100 height 24
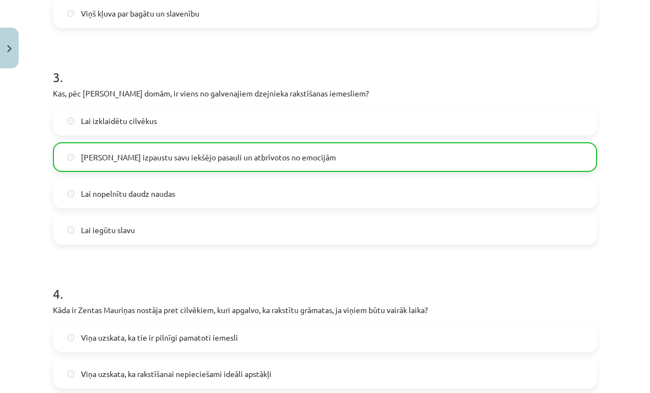
scroll to position [605, 0]
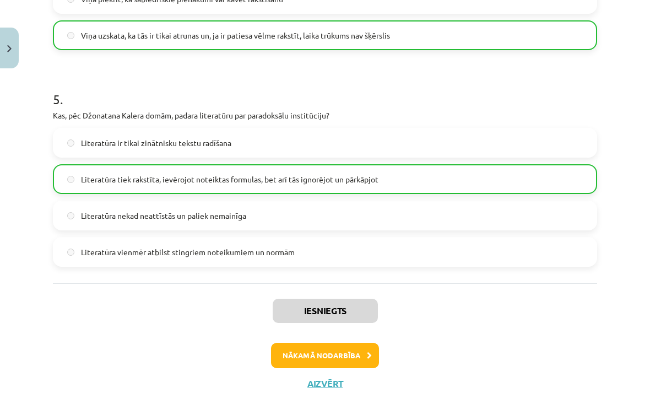
click at [358, 358] on button "Nākamā nodarbība" at bounding box center [325, 355] width 108 height 25
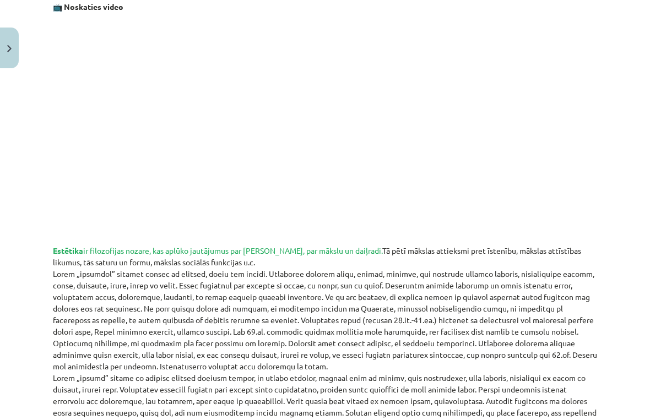
scroll to position [214, 0]
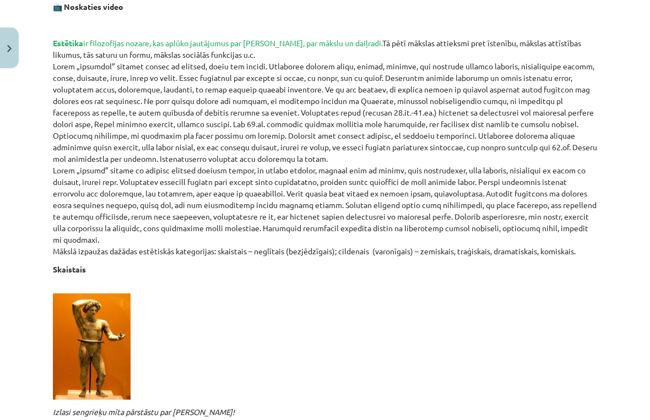
click at [17, 392] on html "0 Dāvanas 348 mP 263 xp Ģertrūde Kairiša Sākums Aktuāli Kā mācīties eSKOLĀ Kont…" at bounding box center [325, 197] width 650 height 420
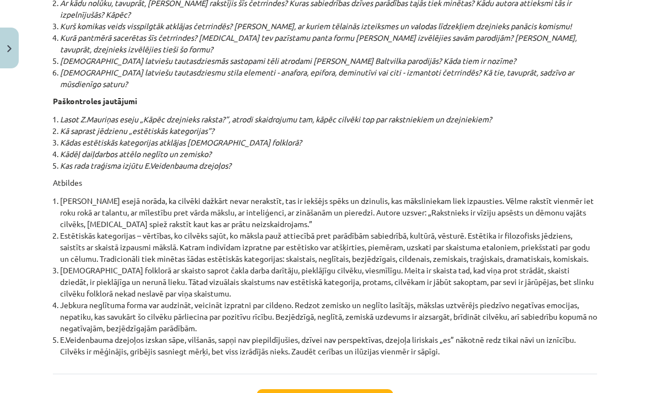
scroll to position [11681, 0]
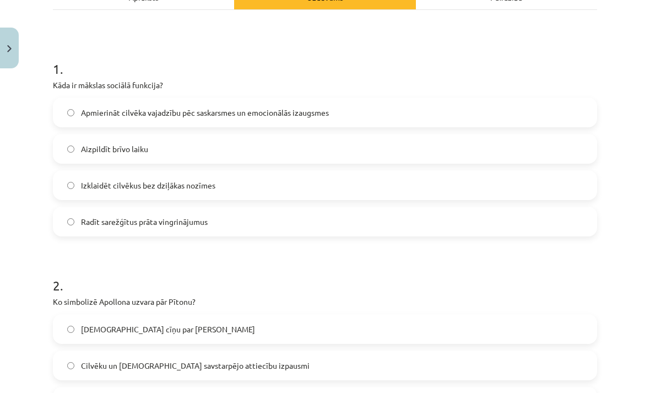
scroll to position [195, 0]
click at [83, 116] on span "Apmierināt cilvēka vajadzību pēc saskarsmes un emocionālās izaugsmes" at bounding box center [205, 113] width 248 height 12
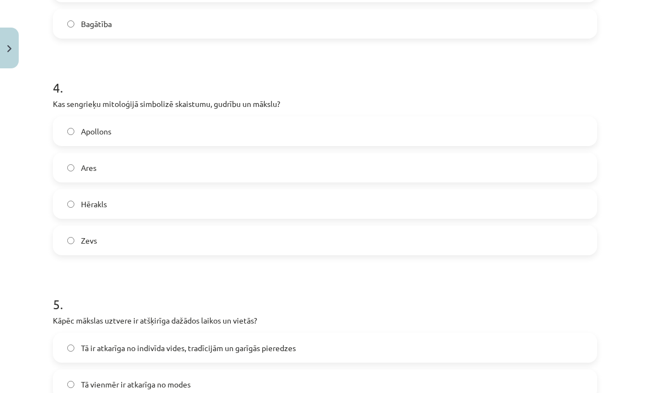
scroll to position [826, 0]
click at [126, 122] on label "Apollons" at bounding box center [325, 131] width 542 height 28
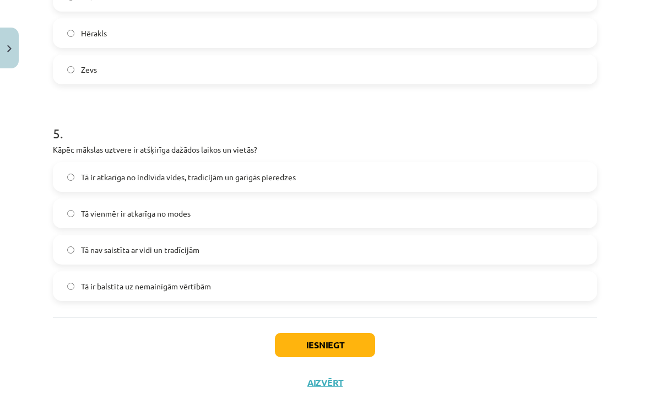
scroll to position [996, 0]
click at [96, 177] on span "Tā ir atkarīga no indivīda vides, tradīcijām un garīgās pieredzes" at bounding box center [188, 178] width 215 height 12
click at [309, 344] on button "Iesniegt" at bounding box center [325, 345] width 100 height 24
click at [347, 345] on button "Iesniegt" at bounding box center [325, 345] width 100 height 24
click at [342, 344] on button "Iesniegt" at bounding box center [325, 345] width 100 height 24
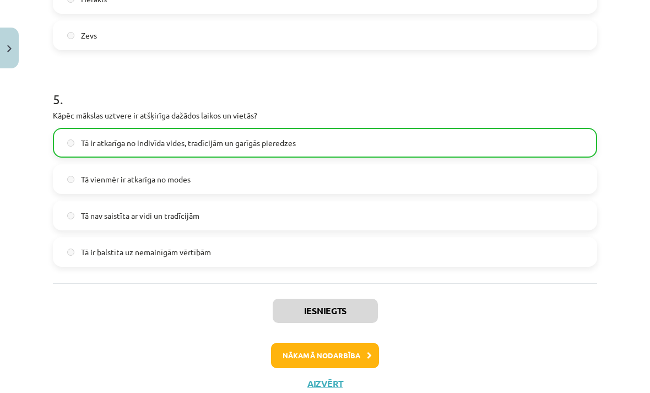
click at [295, 357] on button "Nākamā nodarbība" at bounding box center [325, 355] width 108 height 25
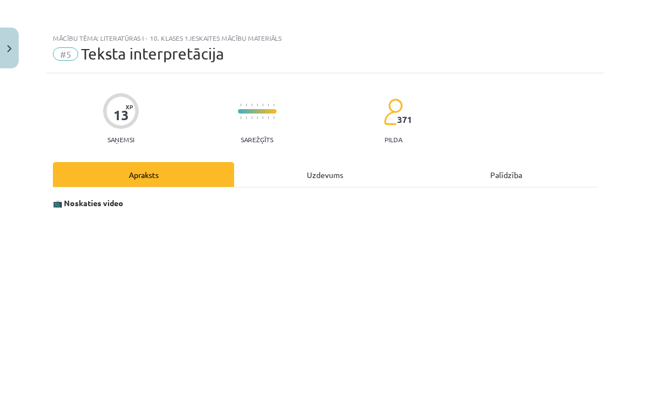
scroll to position [0, 0]
click at [17, 48] on button "Close" at bounding box center [9, 48] width 19 height 41
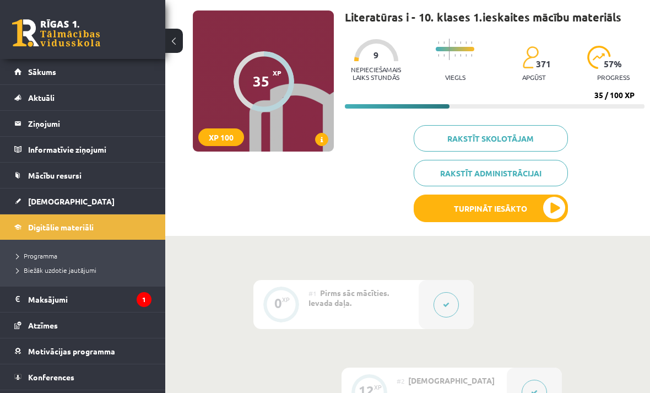
scroll to position [74, 0]
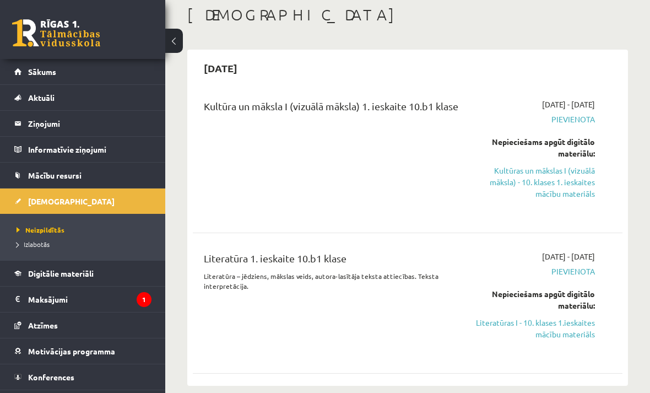
scroll to position [58, 0]
click at [511, 178] on link "Kultūras un mākslas I (vizuālā māksla) - 10. klases 1. ieskaites mācību materiā…" at bounding box center [535, 182] width 120 height 35
